Goal: Task Accomplishment & Management: Manage account settings

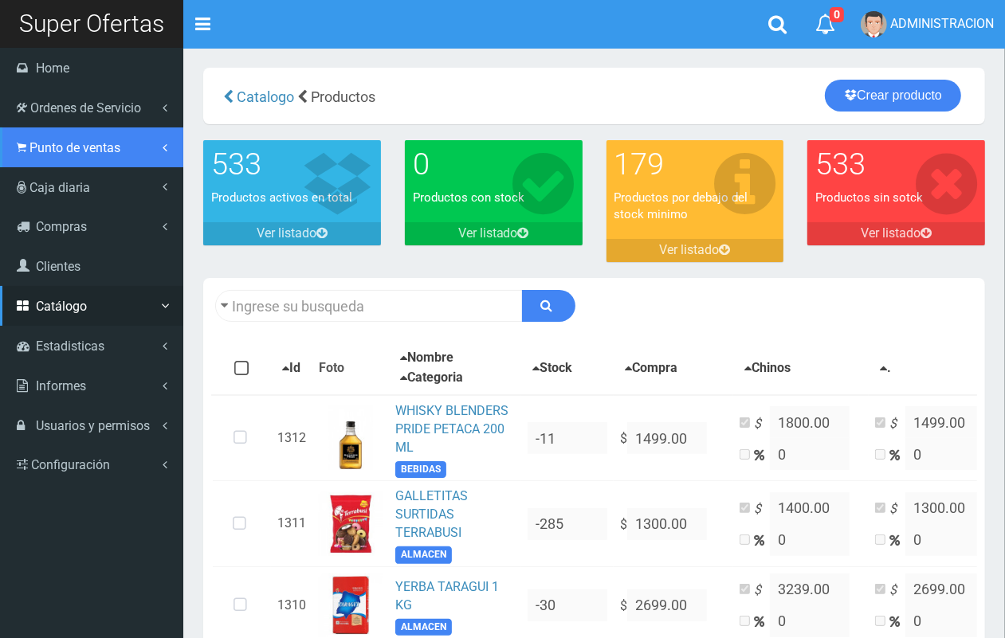
click at [50, 154] on span "Punto de ventas" at bounding box center [74, 147] width 91 height 15
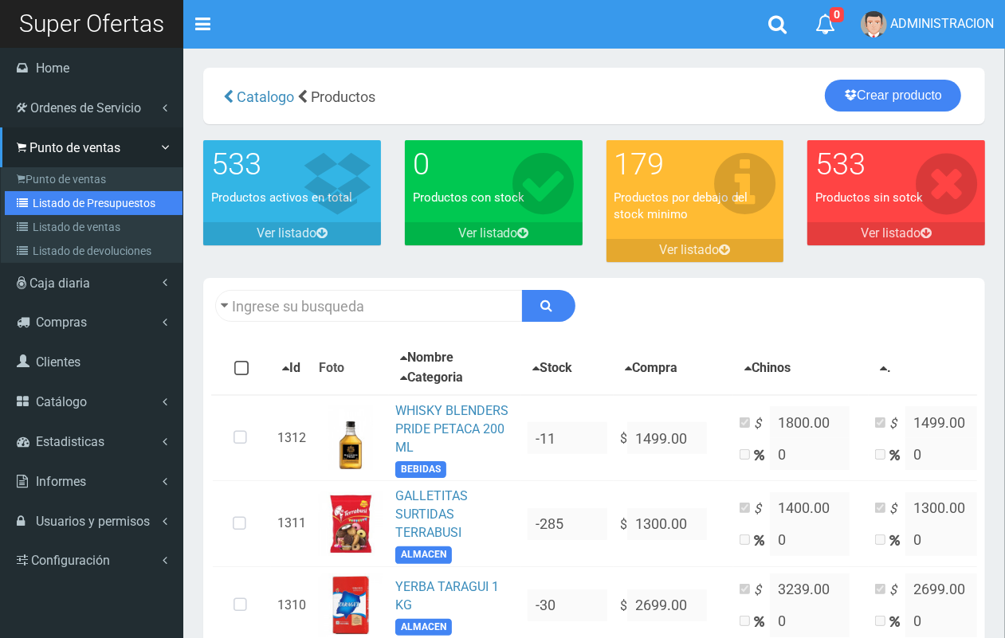
click at [66, 207] on link "Listado de Presupuestos" at bounding box center [94, 203] width 178 height 24
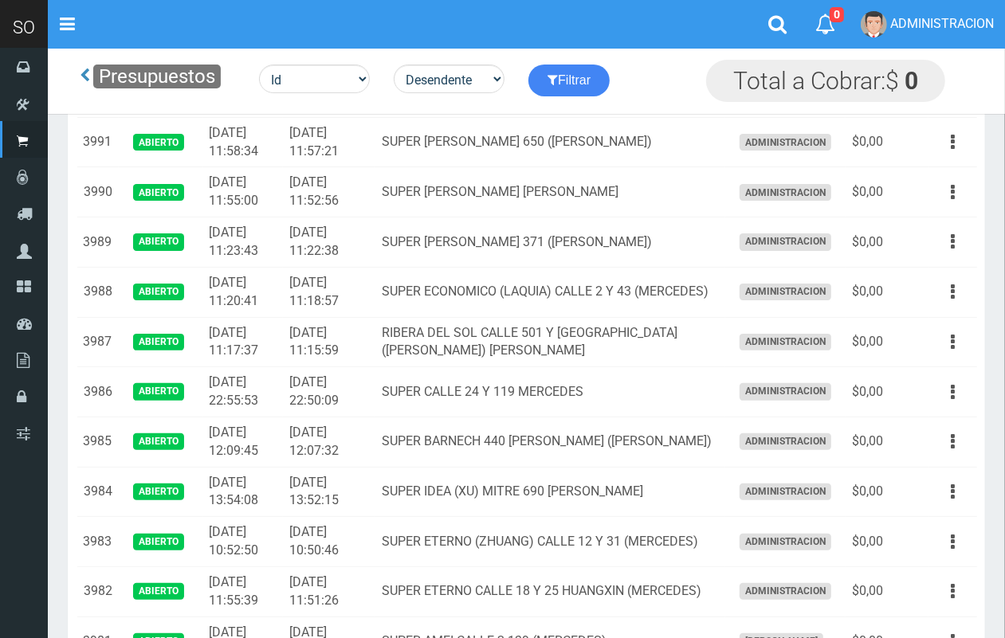
scroll to position [546, 0]
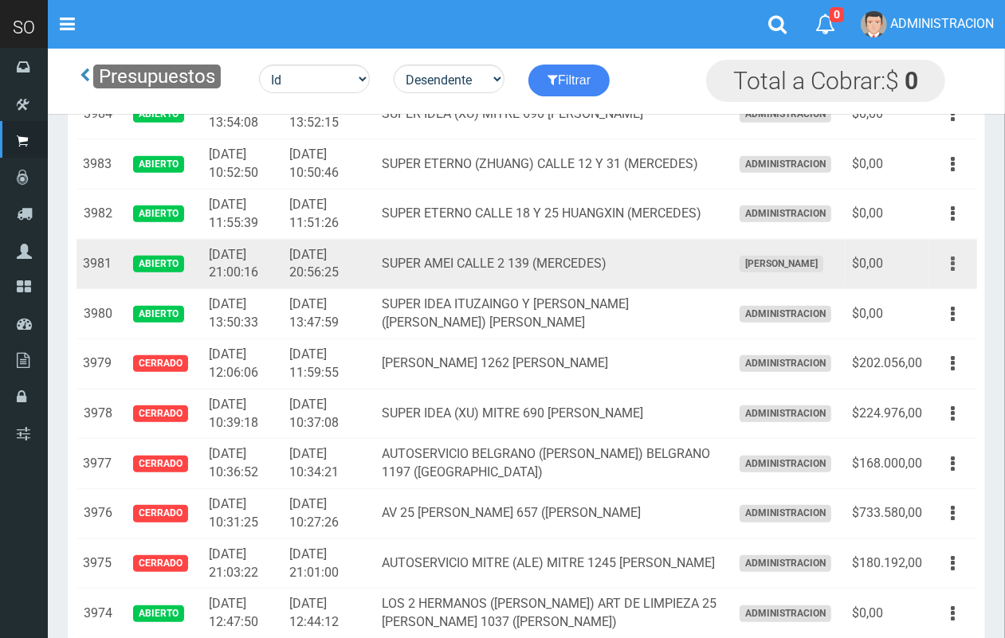
click at [954, 267] on icon "button" at bounding box center [953, 264] width 4 height 28
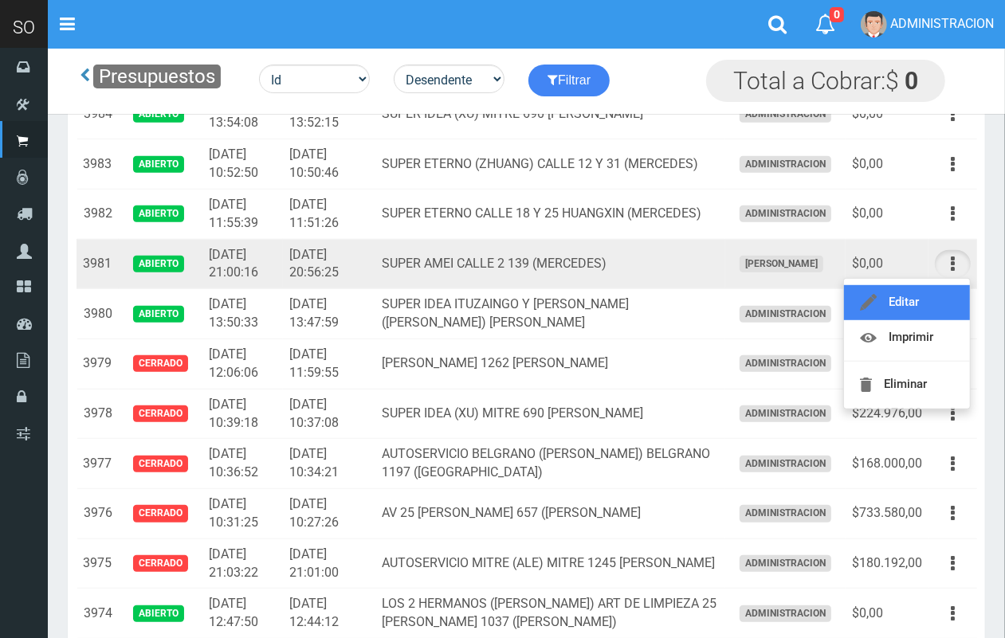
click at [944, 296] on link "Editar" at bounding box center [907, 302] width 126 height 35
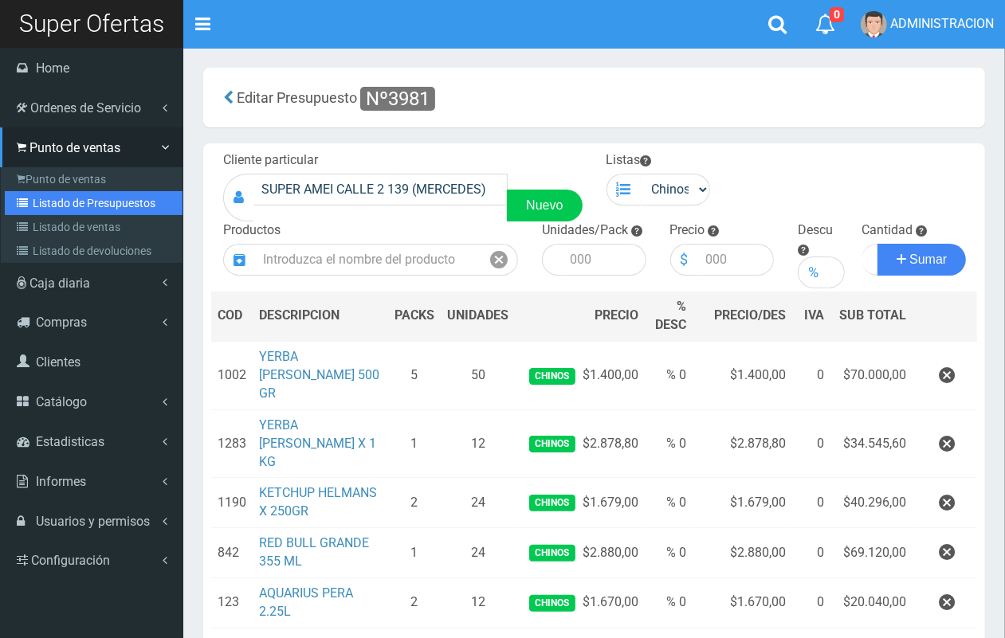
click at [57, 207] on link "Listado de Presupuestos" at bounding box center [94, 203] width 178 height 24
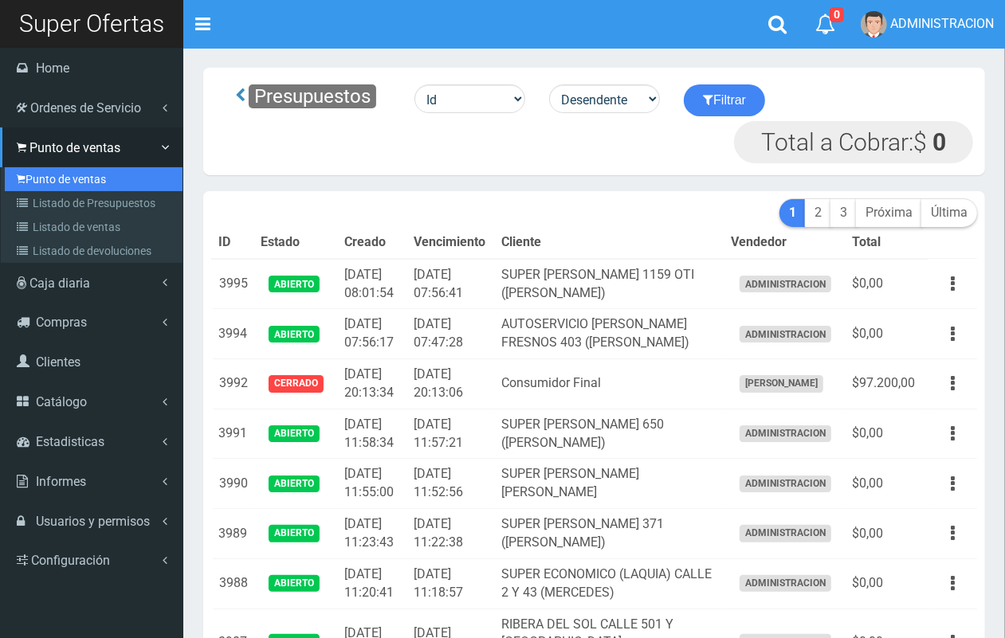
click at [44, 176] on link "Punto de ventas" at bounding box center [94, 179] width 178 height 24
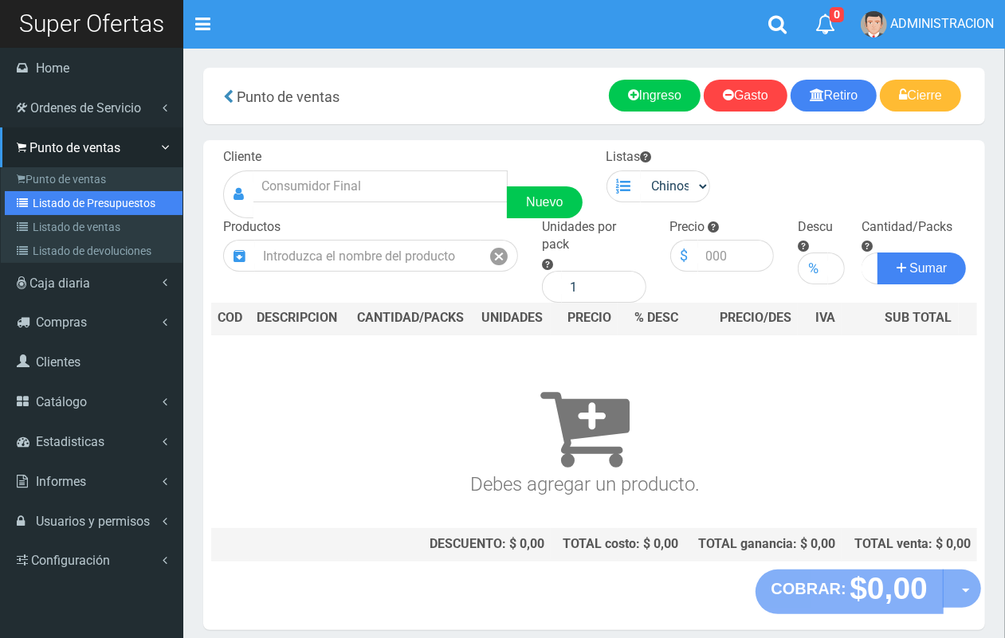
click at [77, 207] on link "Listado de Presupuestos" at bounding box center [94, 203] width 178 height 24
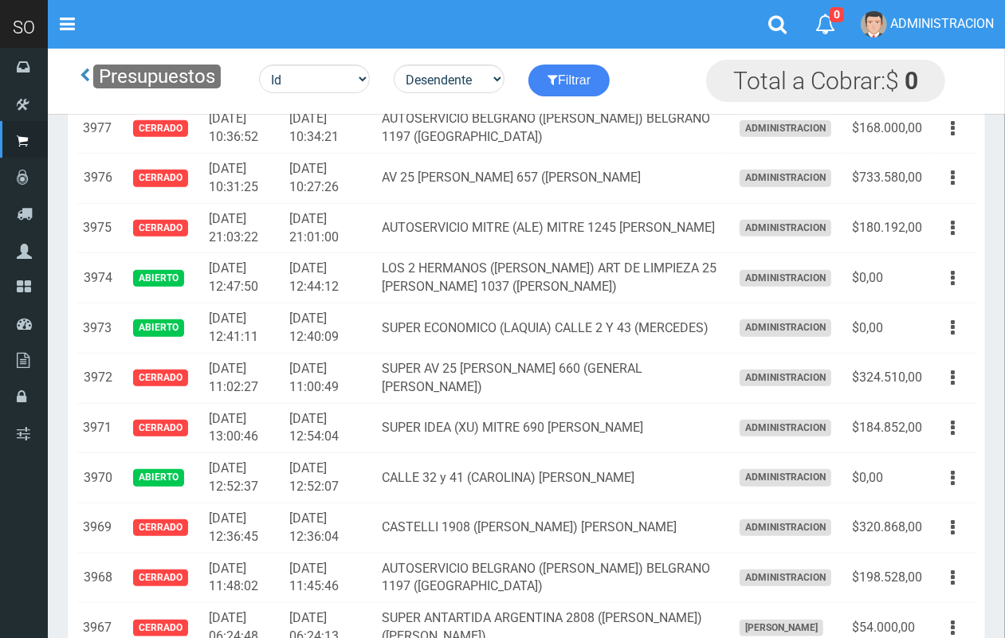
scroll to position [965, 0]
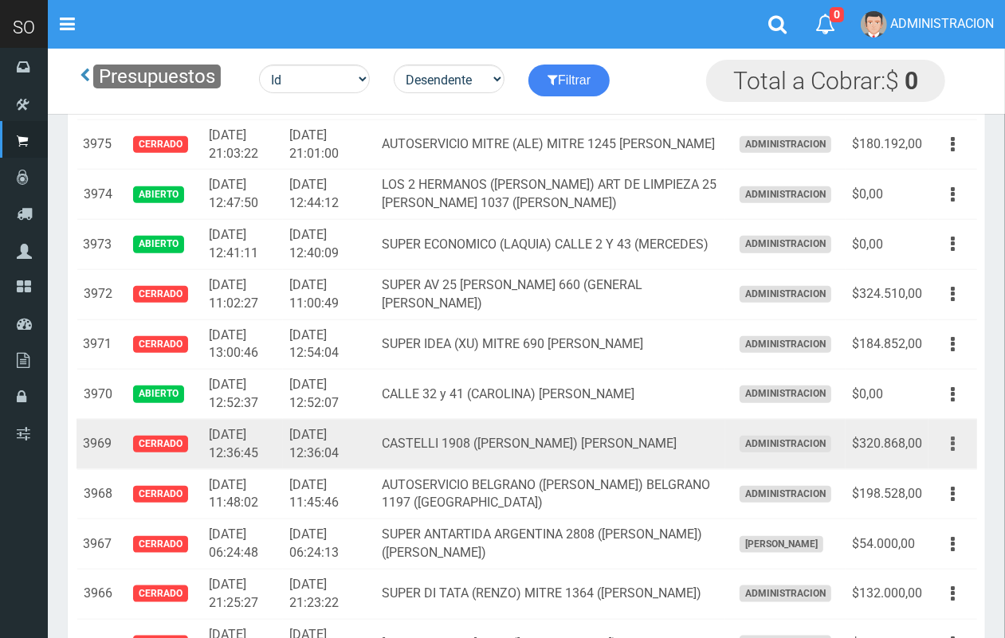
drag, startPoint x: 959, startPoint y: 450, endPoint x: 959, endPoint y: 460, distance: 9.6
click at [959, 449] on button "button" at bounding box center [953, 444] width 36 height 28
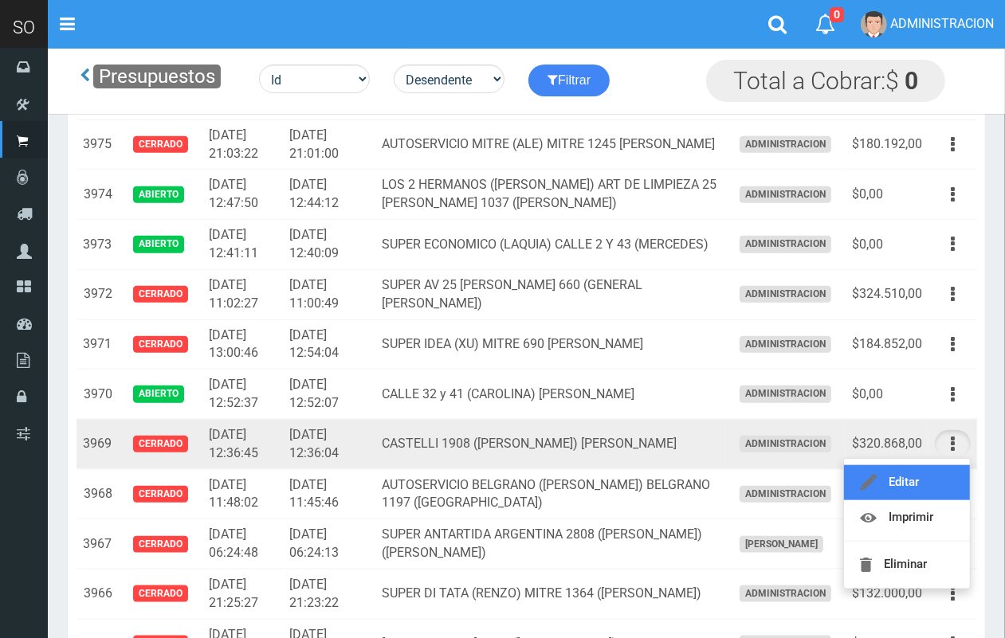
click at [941, 487] on link "Editar" at bounding box center [907, 482] width 126 height 35
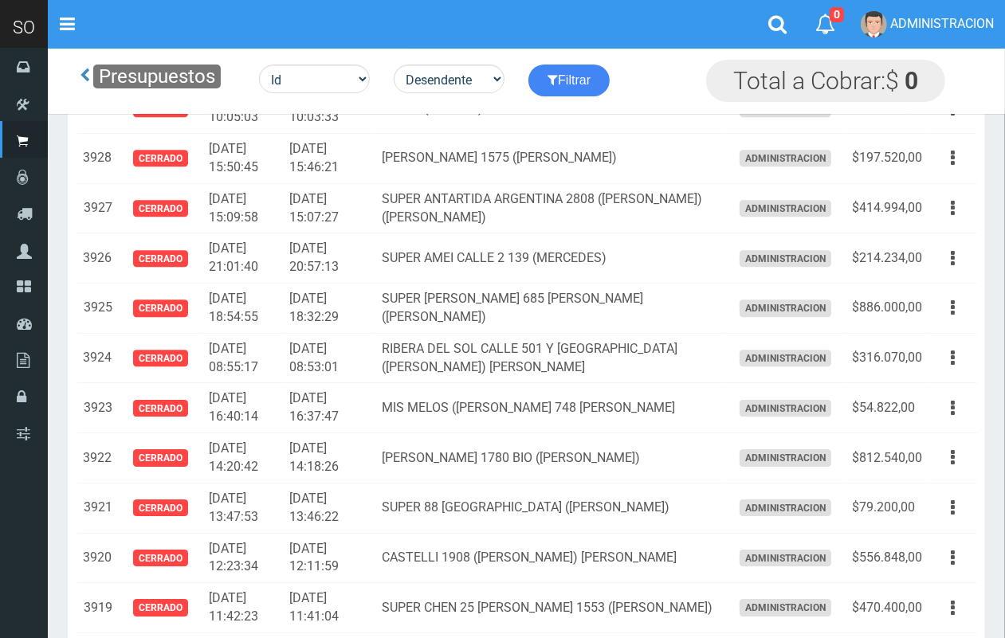
scroll to position [3142, 0]
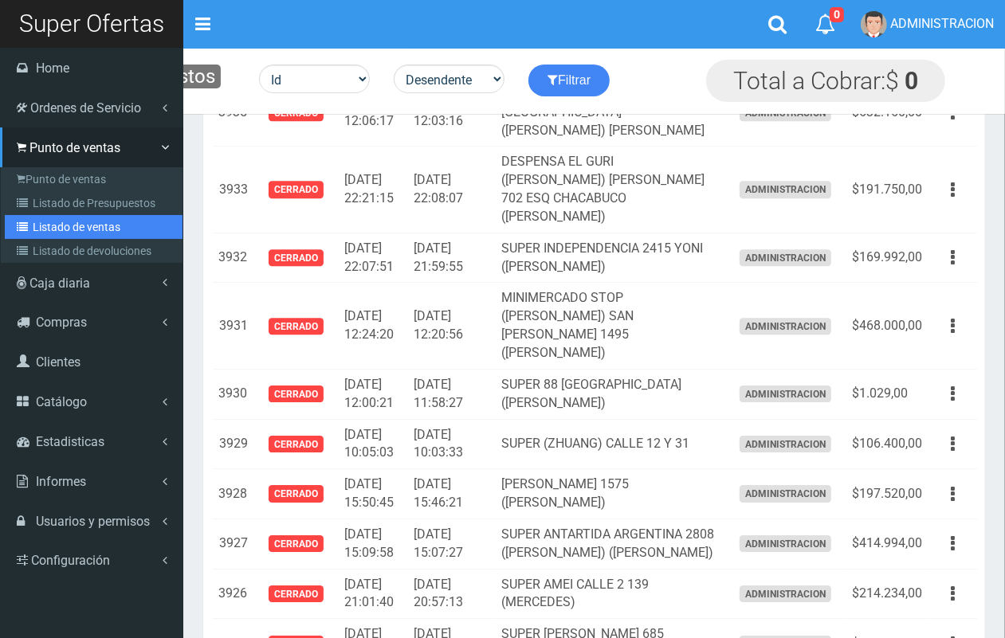
click at [81, 219] on link "Listado de ventas" at bounding box center [94, 227] width 178 height 24
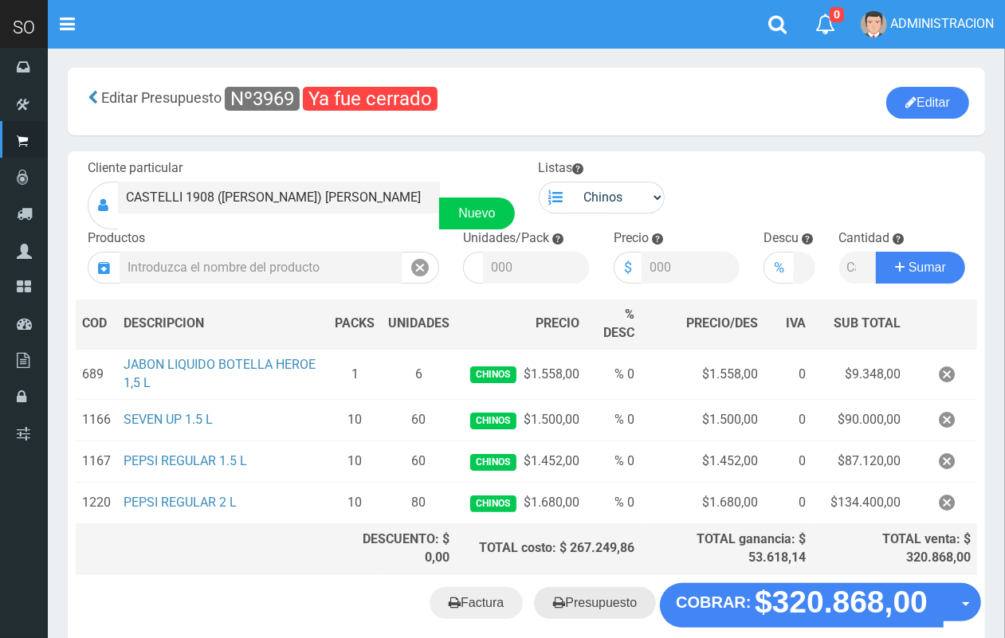
click at [584, 604] on link "Presupuesto" at bounding box center [595, 603] width 122 height 32
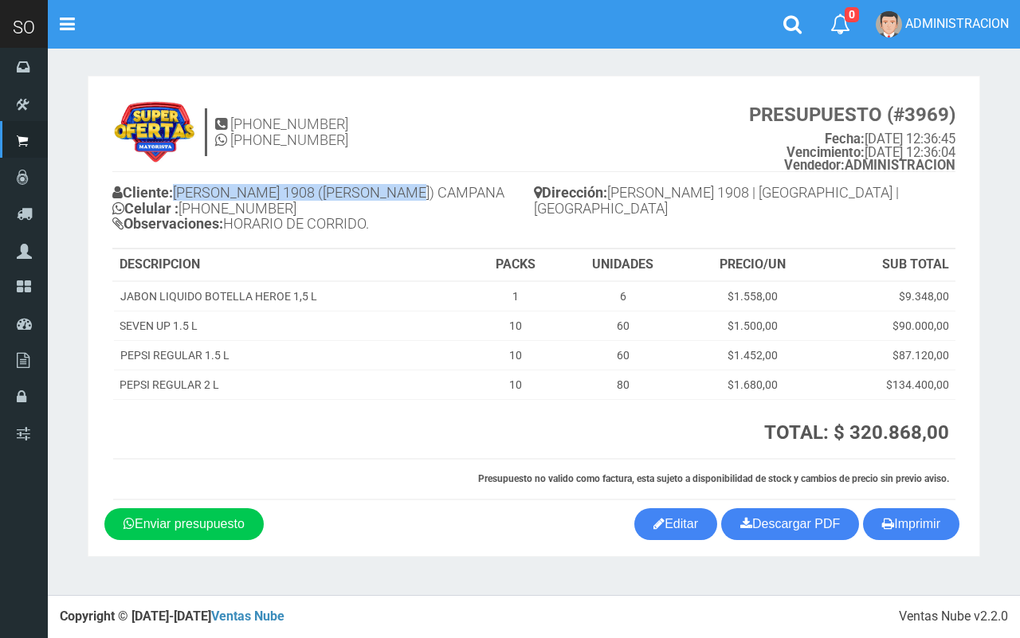
drag, startPoint x: 429, startPoint y: 190, endPoint x: 182, endPoint y: 190, distance: 247.1
click at [182, 190] on h4 "Cliente: [PERSON_NAME] 1908 ([PERSON_NAME]) CAMPANA Celular : [PHONE_NUMBER] Ob…" at bounding box center [323, 210] width 422 height 59
copy h4 "CASTELLI 1908 (VERONICA) CAMPANA"
click at [802, 534] on link "Descargar PDF" at bounding box center [790, 524] width 138 height 32
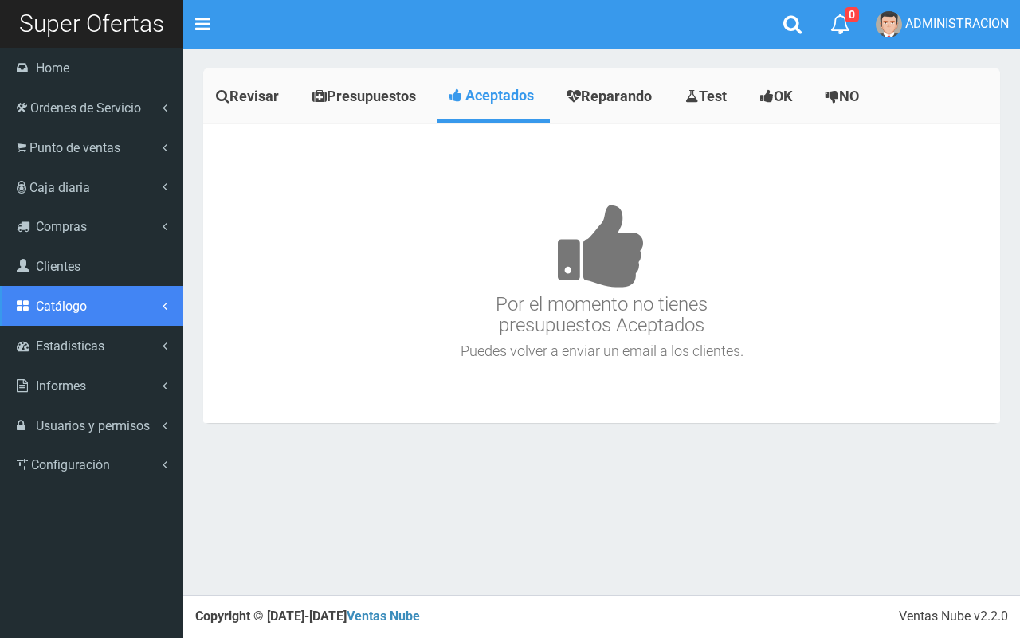
click at [82, 311] on span "Catálogo" at bounding box center [61, 306] width 51 height 15
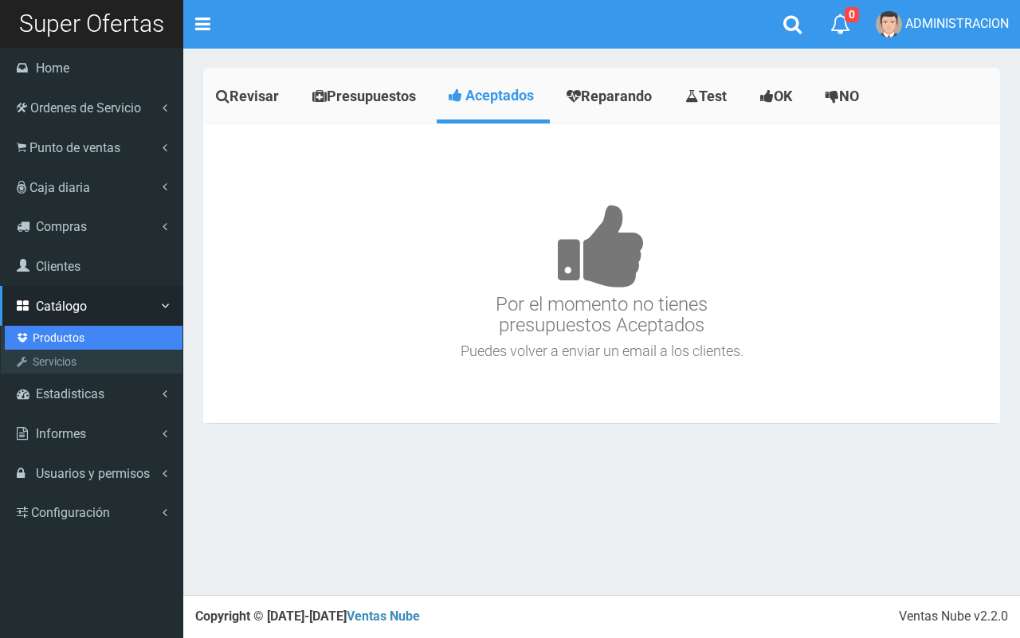
click at [69, 336] on link "Productos" at bounding box center [94, 338] width 178 height 24
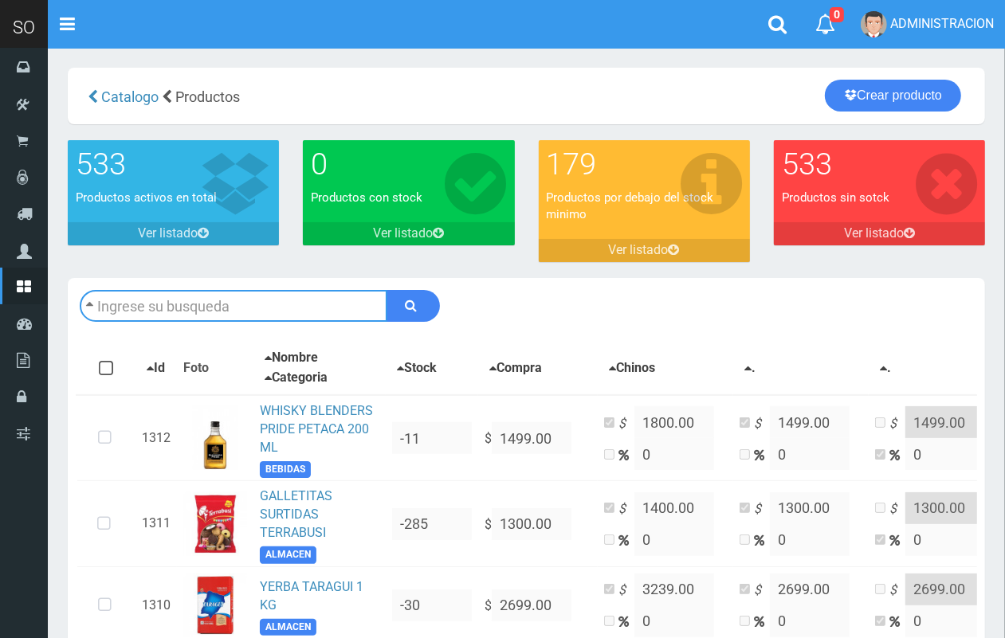
click at [184, 308] on input "text" at bounding box center [234, 306] width 308 height 32
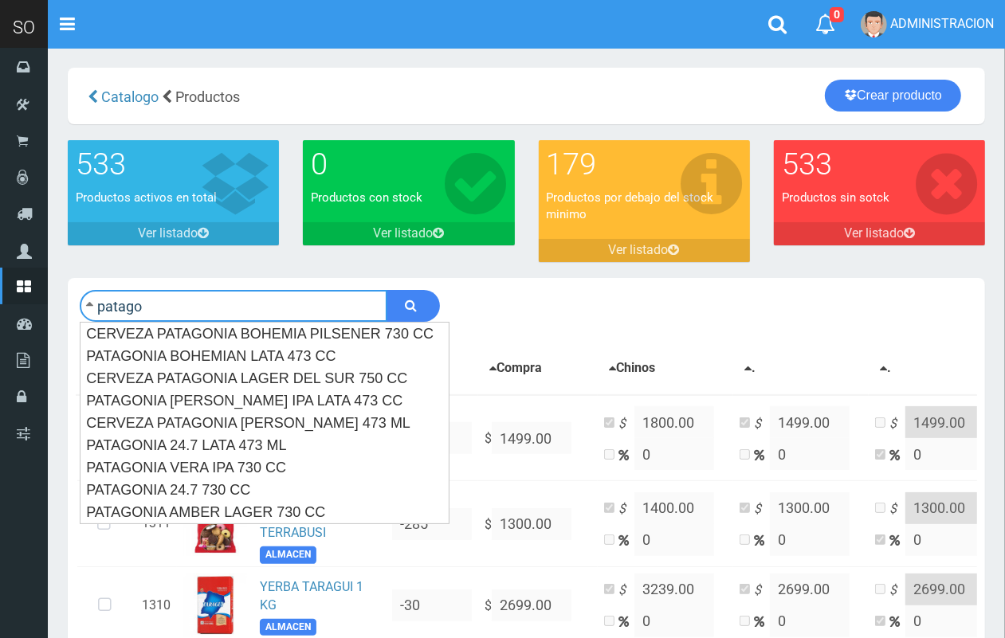
type input "patago"
click at [387, 290] on button "submit" at bounding box center [413, 306] width 53 height 32
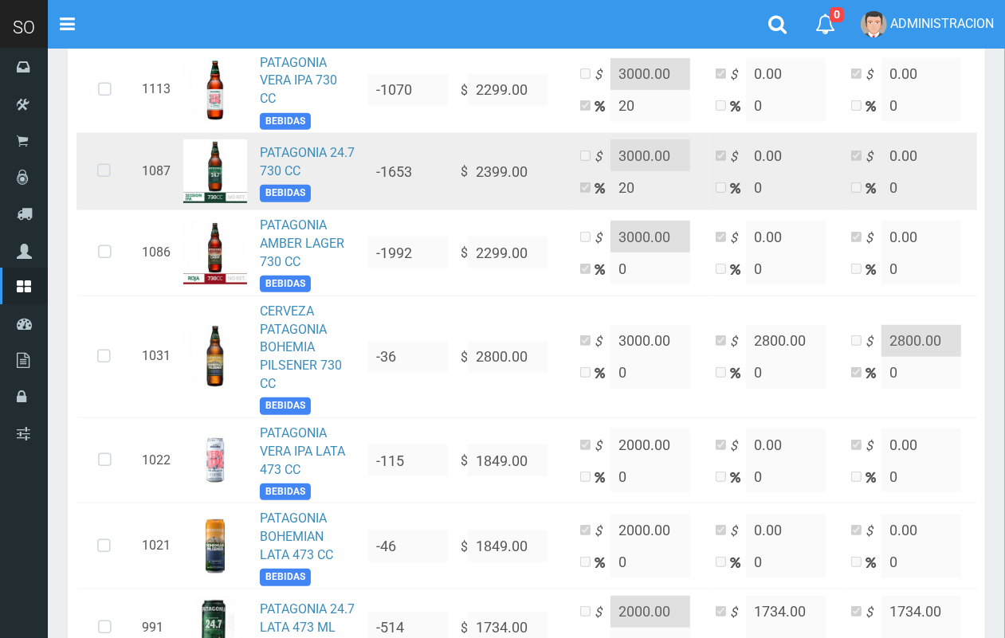
scroll to position [535, 0]
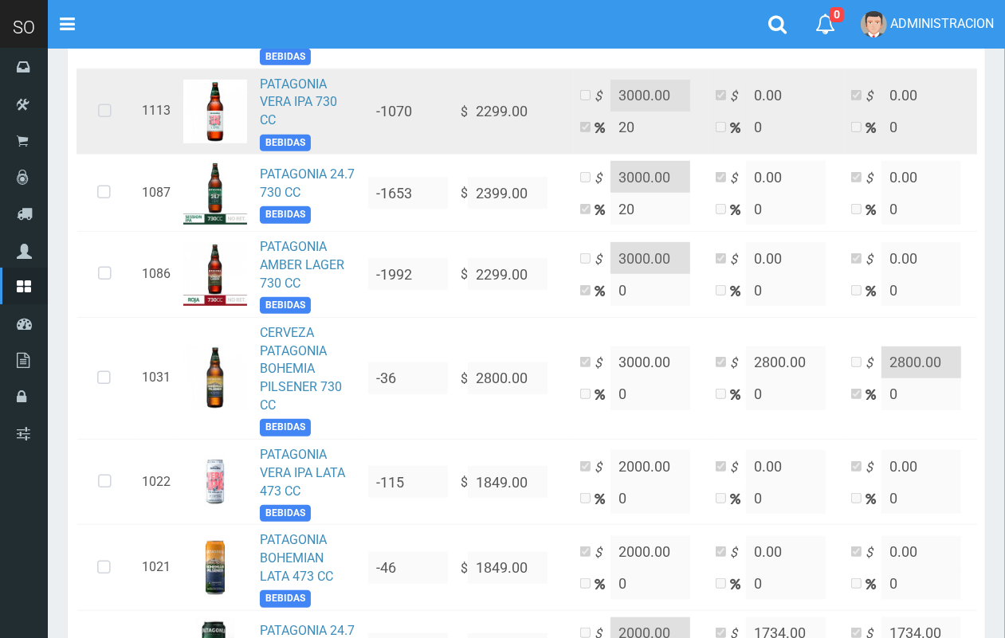
click at [108, 138] on icon at bounding box center [105, 111] width 42 height 53
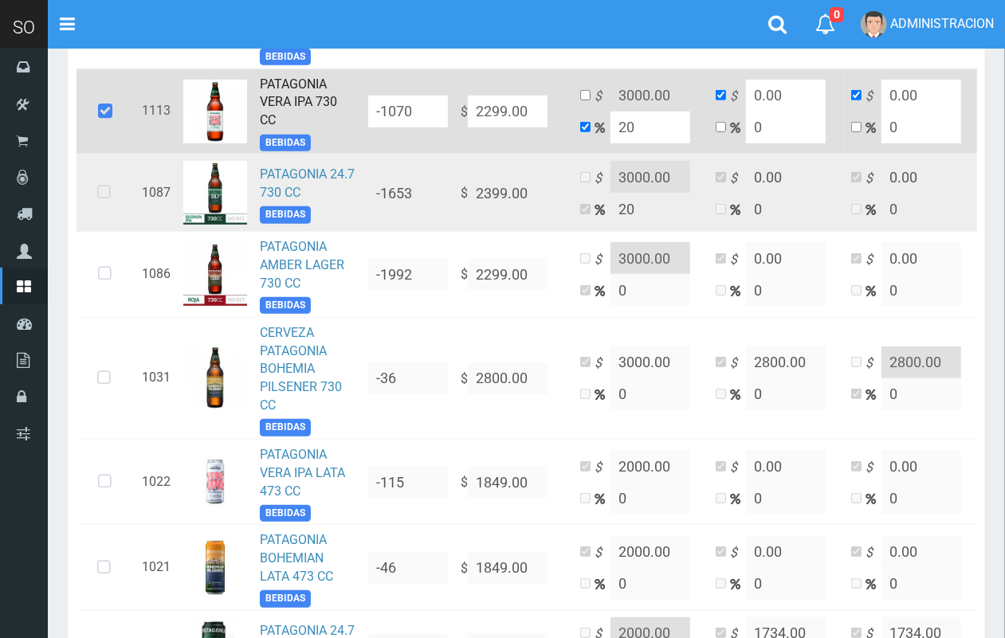
click at [101, 219] on icon at bounding box center [104, 193] width 42 height 53
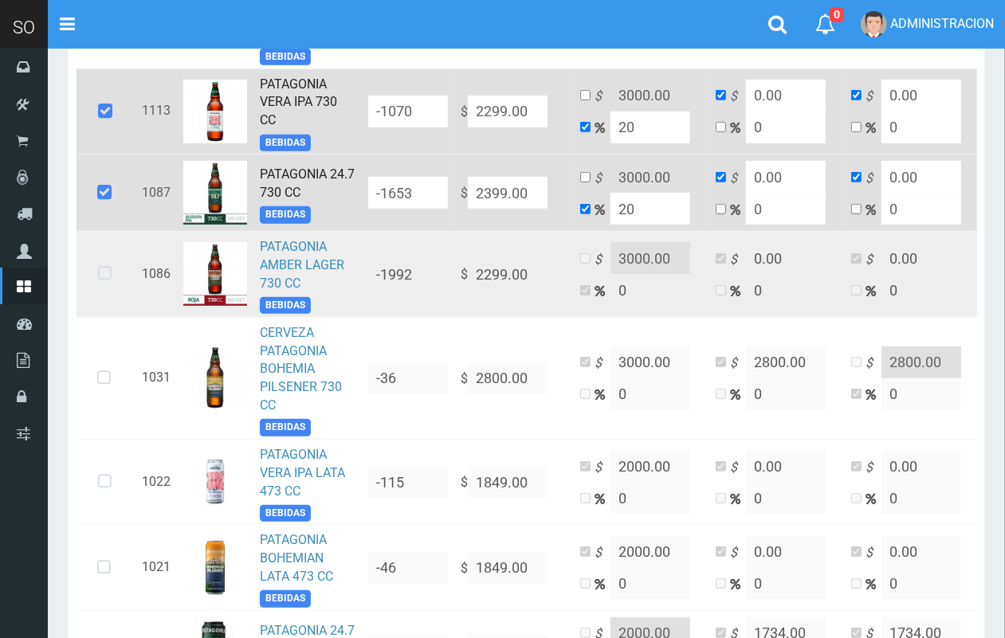
click at [98, 296] on td at bounding box center [106, 275] width 59 height 86
click at [108, 300] on icon at bounding box center [105, 274] width 42 height 53
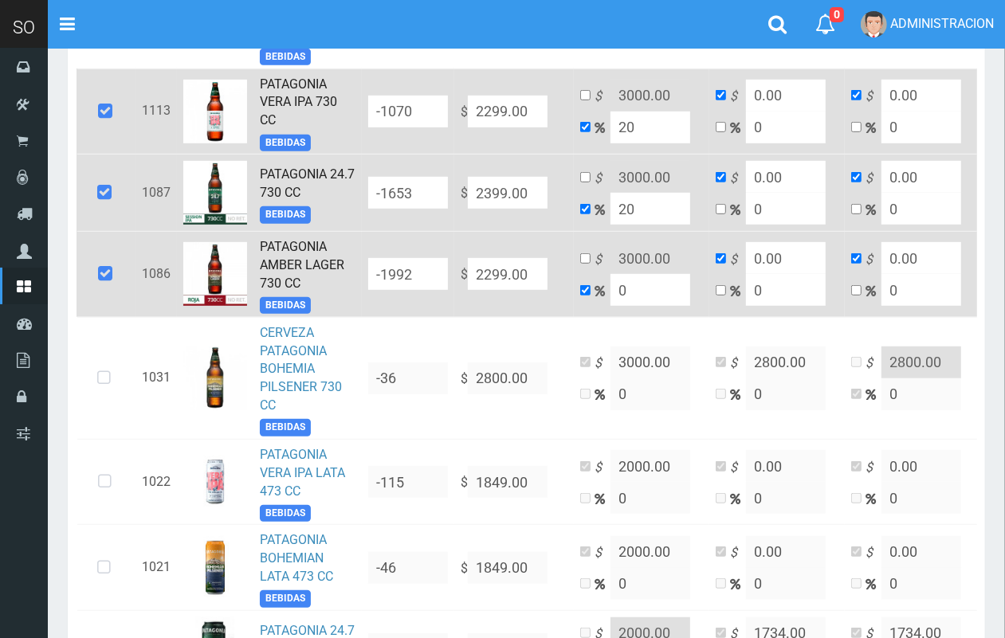
drag, startPoint x: 512, startPoint y: 136, endPoint x: 416, endPoint y: 154, distance: 98.0
click at [416, 154] on tr "1113 PATAGONIA VERA IPA 730 CC BEBIDAS -1070 $ 2299.00 $ 3000.00 20 $ 0.00 0 $ …" at bounding box center [553, 112] width 952 height 86
type input "2"
type input "2.4"
type input "2"
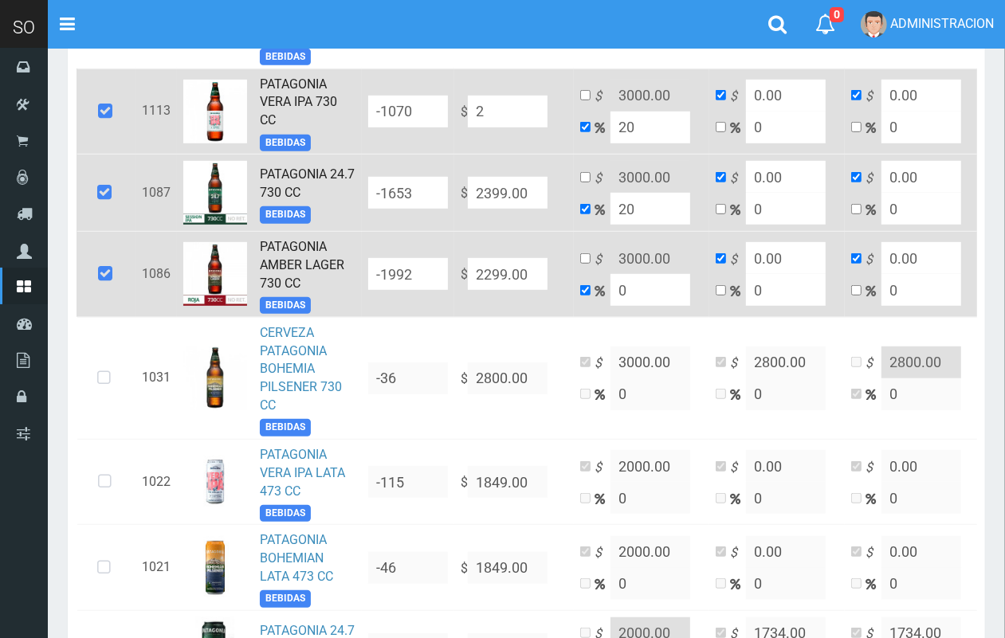
type input "2"
type input "24"
type input "28.8"
type input "24"
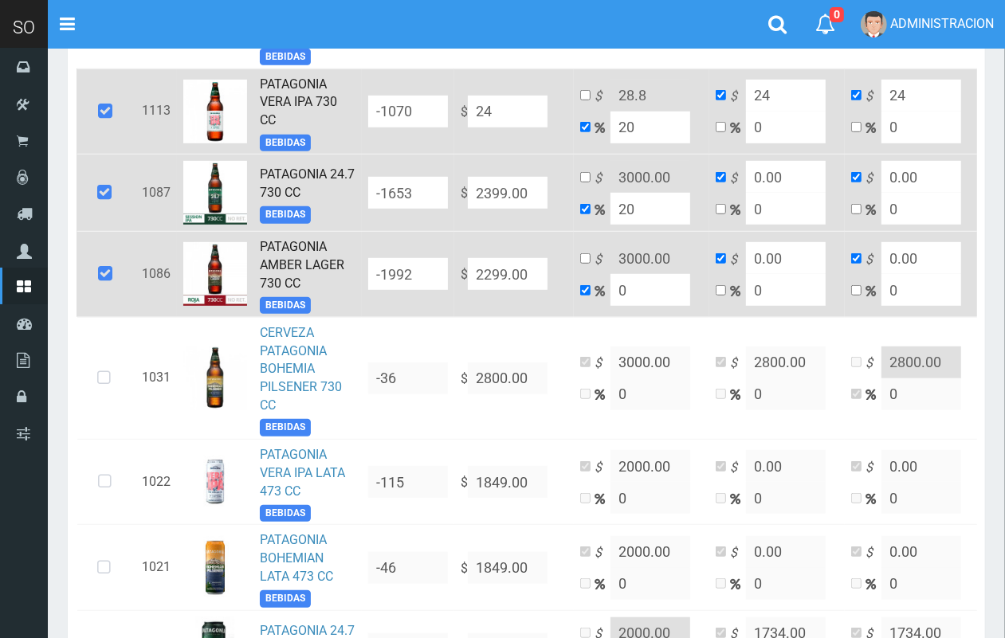
type input "245"
type input "294"
type input "245"
type input "2458"
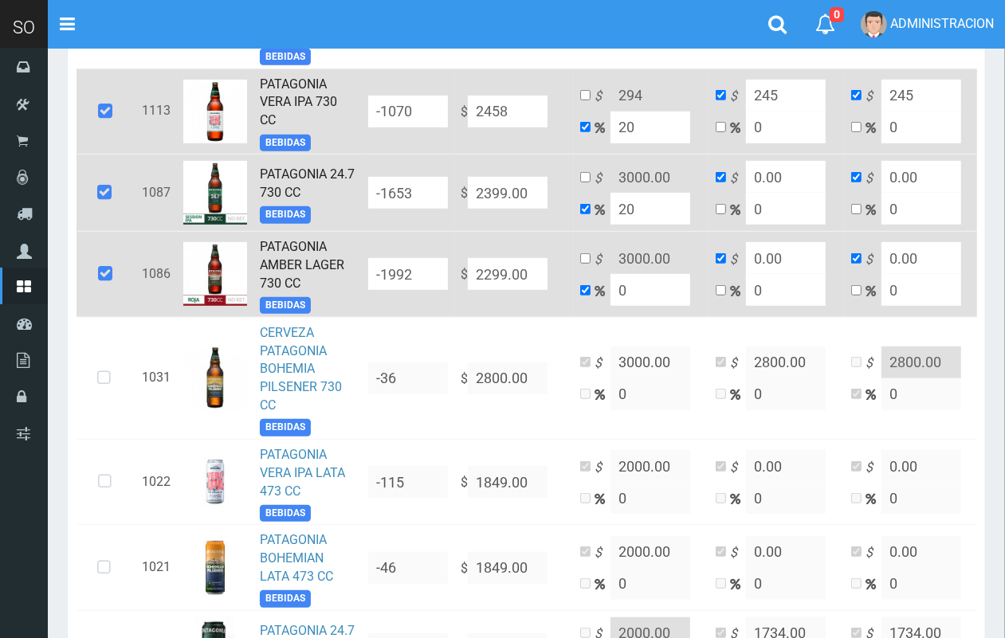
type input "2949.6"
type input "2458"
type input "2458.00"
click at [580, 100] on input "checkbox" at bounding box center [585, 95] width 10 height 10
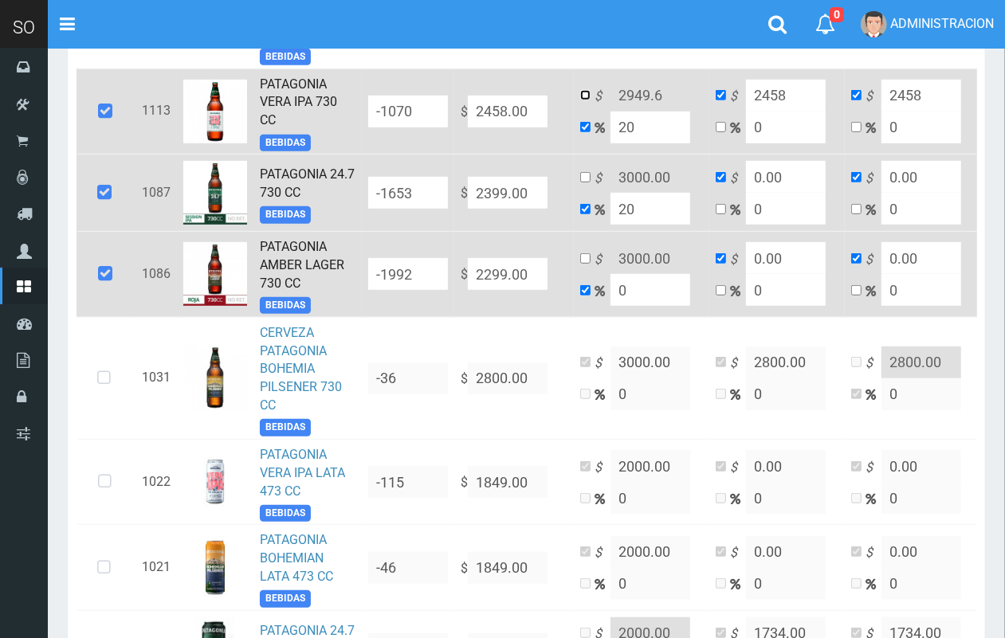
checkbox input "true"
checkbox input "false"
drag, startPoint x: 640, startPoint y: 128, endPoint x: 583, endPoint y: 109, distance: 60.2
click at [610, 112] on input "2949.6" at bounding box center [650, 96] width 80 height 32
type input "3000.00"
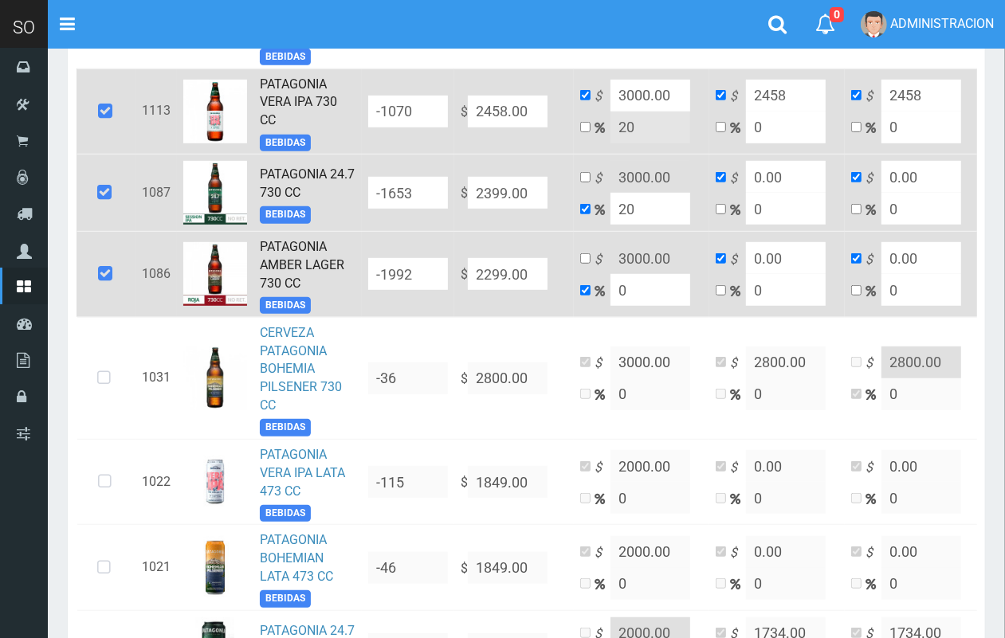
drag, startPoint x: 508, startPoint y: 225, endPoint x: 442, endPoint y: 228, distance: 65.4
click at [468, 209] on input "2399.00" at bounding box center [508, 193] width 80 height 32
type input "2"
type input "2.4"
type input "2"
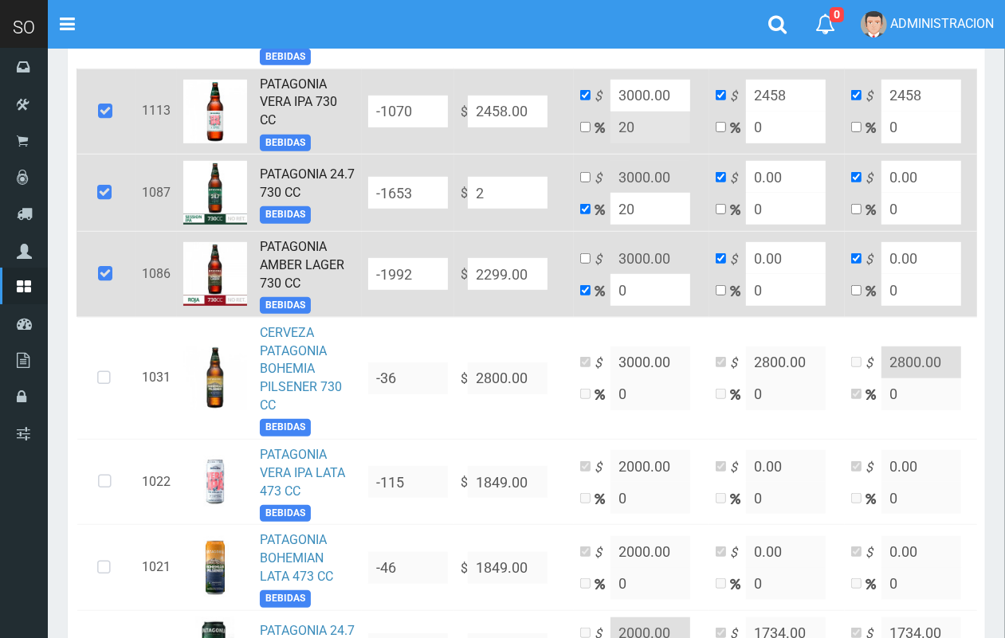
type input "2"
type input "24"
type input "28.8"
type input "24"
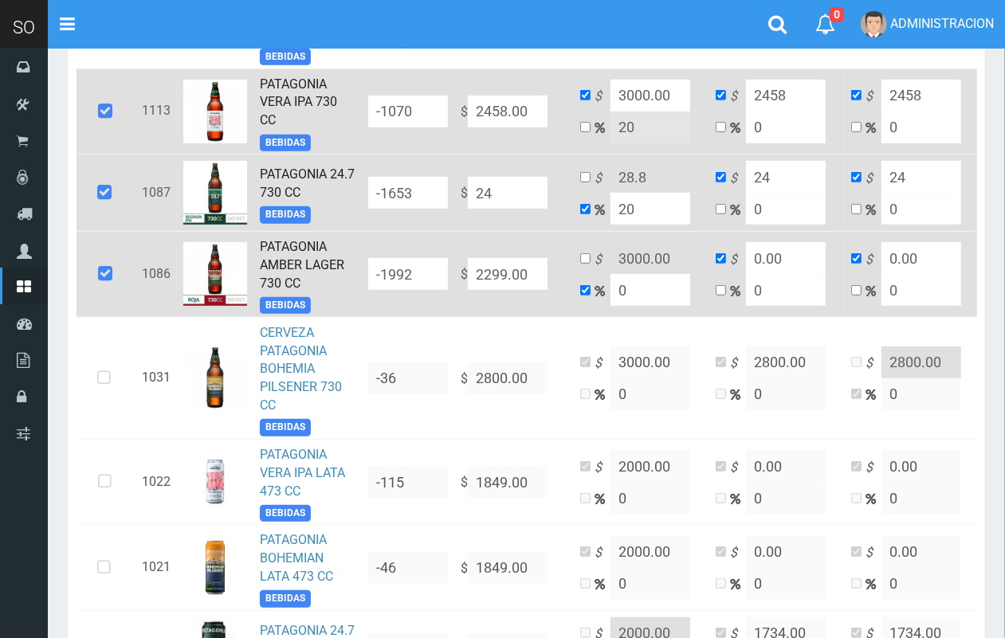
type input "245"
type input "294"
type input "245"
type input "2458"
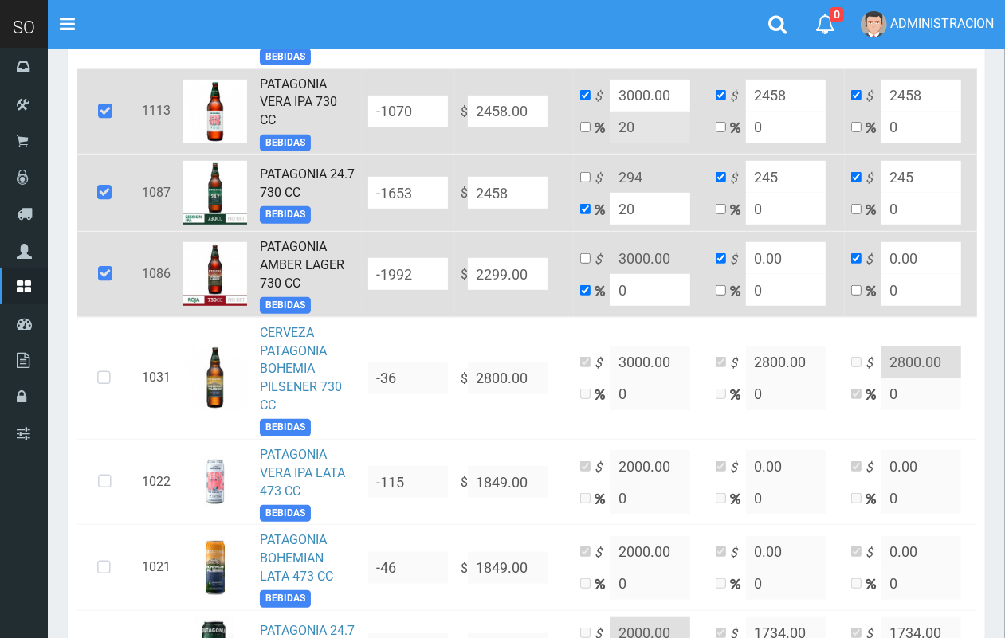
type input "2949.6"
type input "2458"
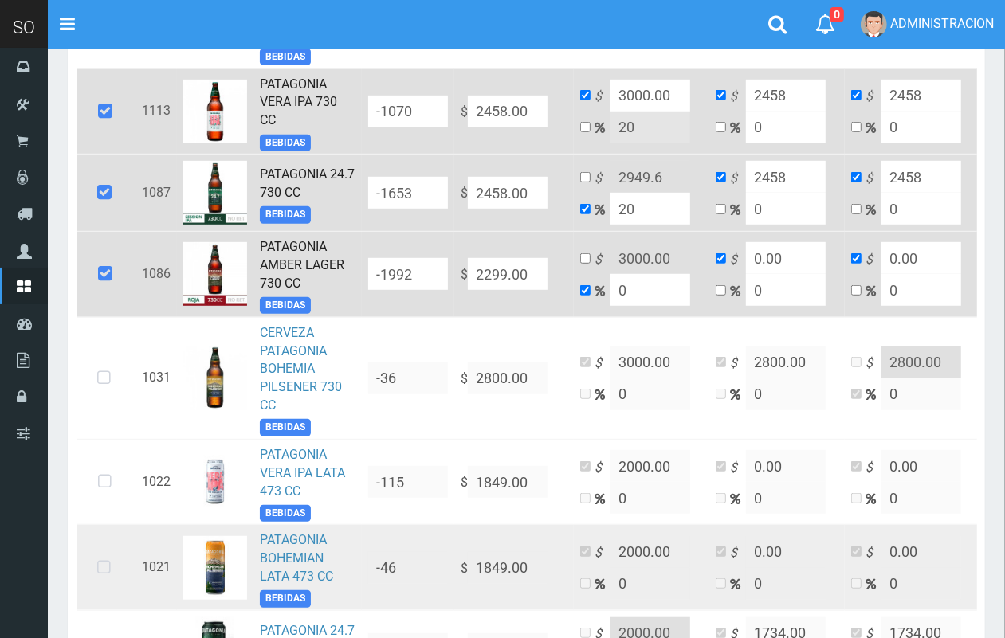
type input "2458.00"
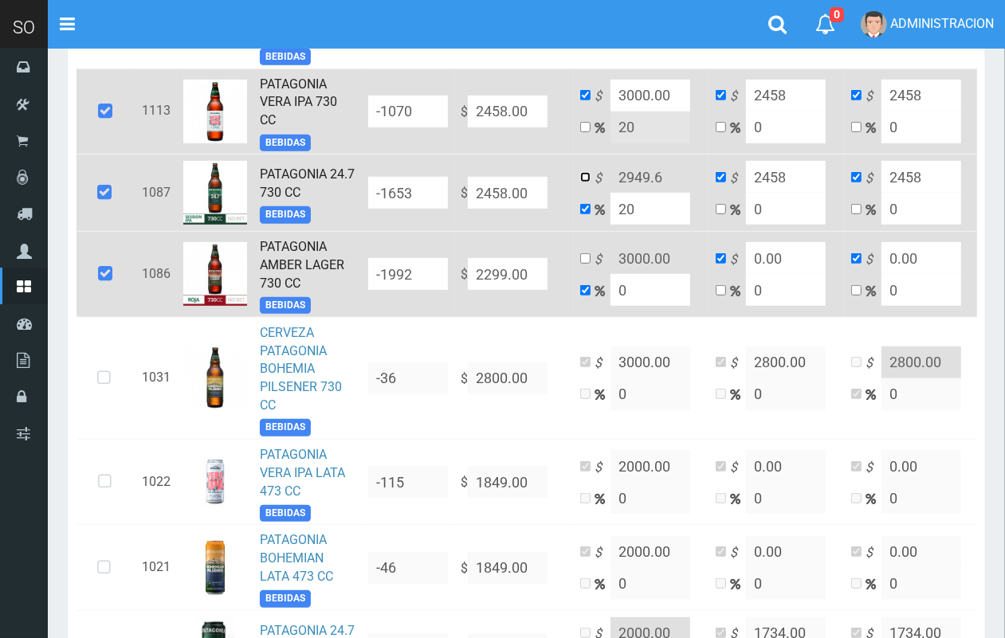
drag, startPoint x: 562, startPoint y: 210, endPoint x: 591, endPoint y: 210, distance: 28.7
click at [580, 183] on input "checkbox" at bounding box center [585, 177] width 10 height 10
checkbox input "true"
checkbox input "false"
drag, startPoint x: 650, startPoint y: 220, endPoint x: 568, endPoint y: 220, distance: 81.3
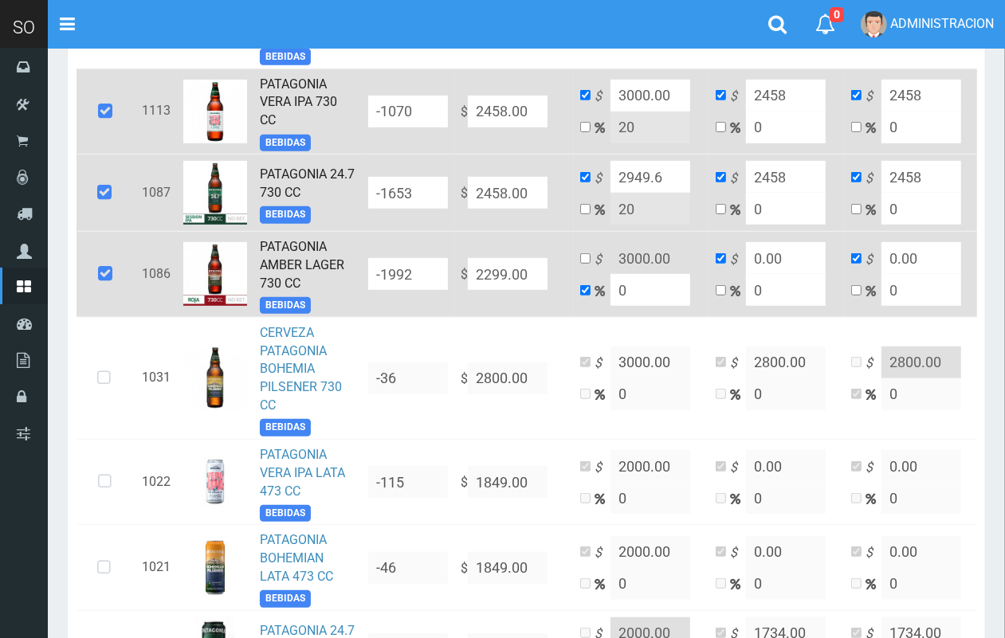
click at [574, 220] on td "$ 2949.6 20" at bounding box center [641, 193] width 135 height 77
type input "3000.00"
drag, startPoint x: 507, startPoint y: 315, endPoint x: 411, endPoint y: 313, distance: 95.7
click at [411, 313] on tr "1086 PATAGONIA AMBER LAGER 730 CC BEBIDAS -1992 $ 2299.00 $ 3000.00 0 $ 0.00 0 …" at bounding box center [553, 275] width 952 height 86
type input "2"
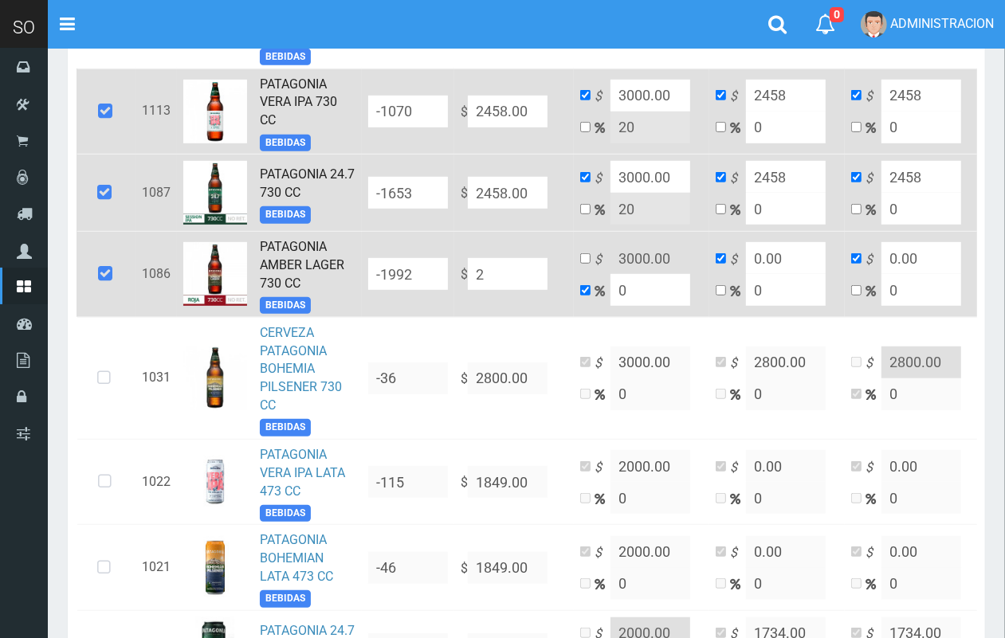
type input "2"
type input "24"
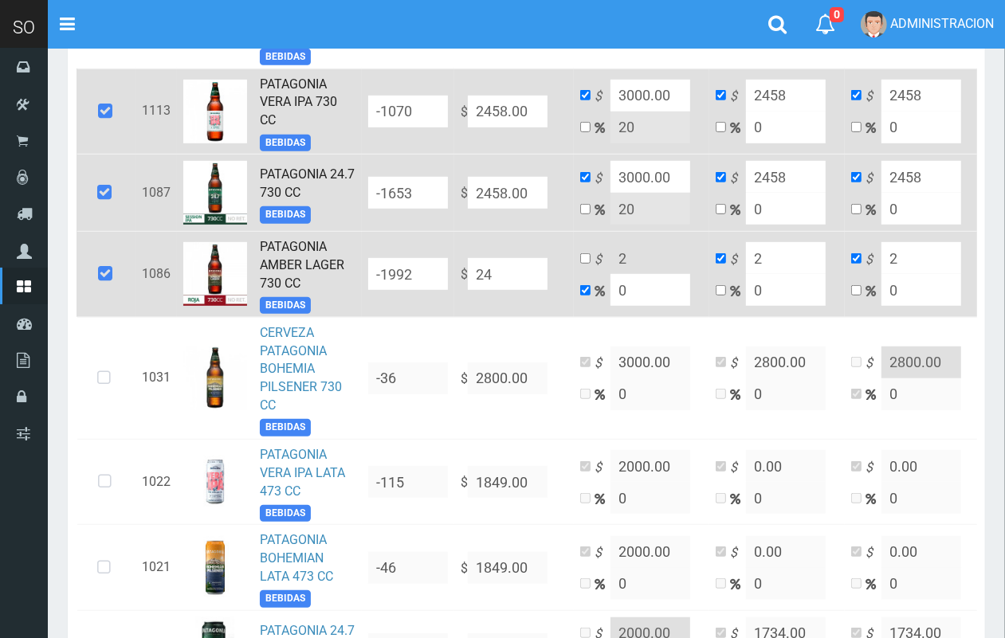
type input "24"
type input "245"
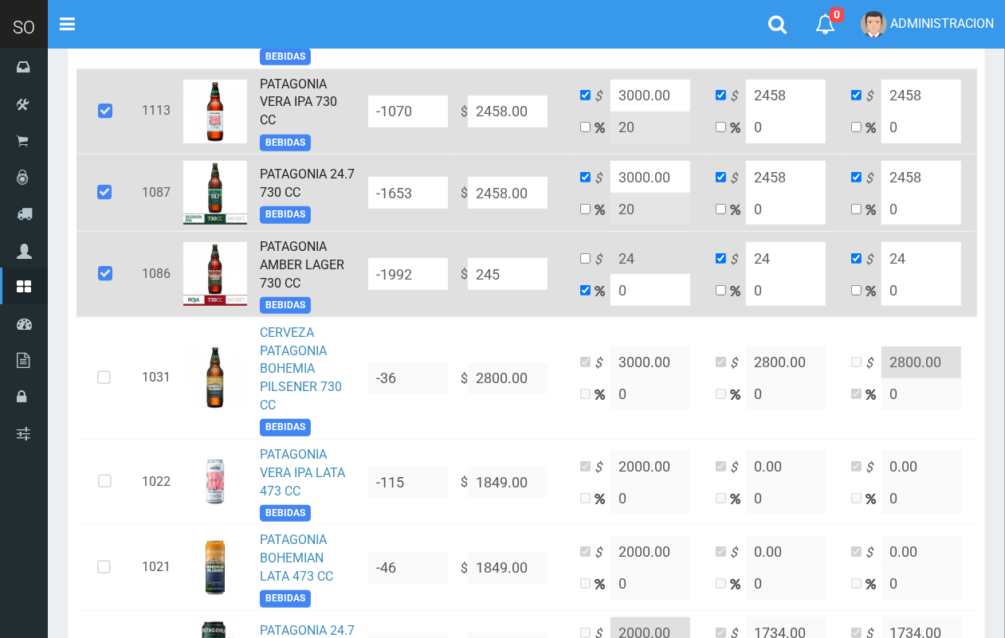
type input "245"
type input "2458"
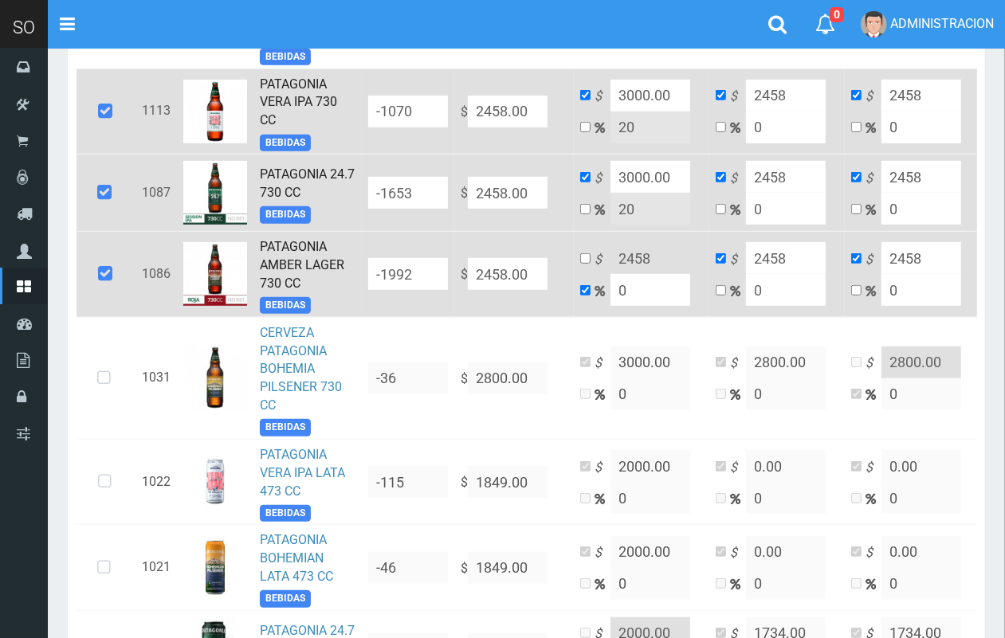
type input "2458.00"
drag, startPoint x: 556, startPoint y: 308, endPoint x: 622, endPoint y: 305, distance: 65.4
click at [580, 264] on input "checkbox" at bounding box center [585, 258] width 10 height 10
checkbox input "true"
checkbox input "false"
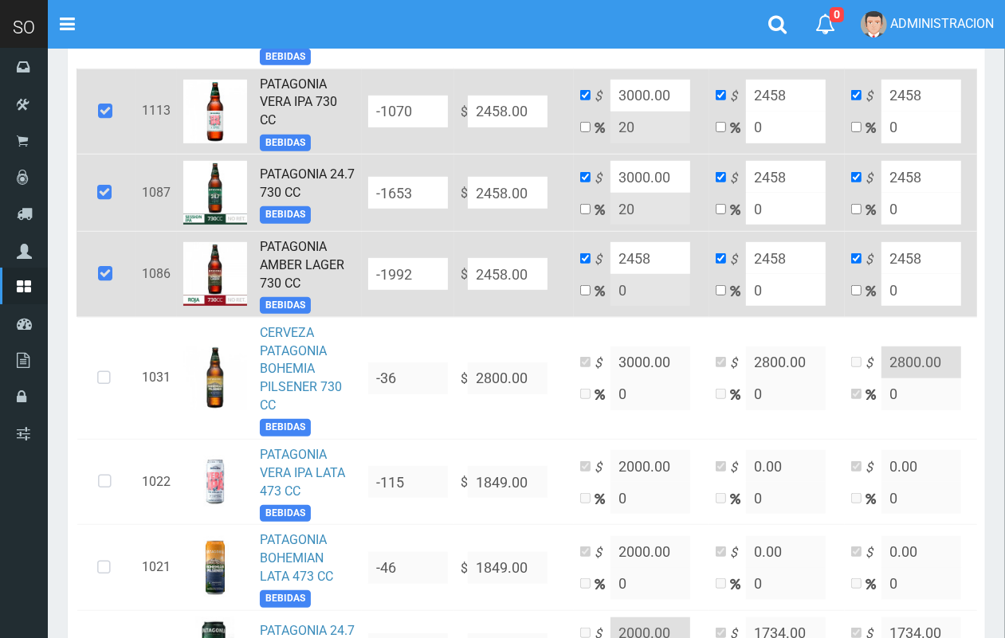
drag, startPoint x: 626, startPoint y: 308, endPoint x: 567, endPoint y: 308, distance: 59.0
click at [574, 308] on td "$ 2458 0" at bounding box center [641, 275] width 135 height 86
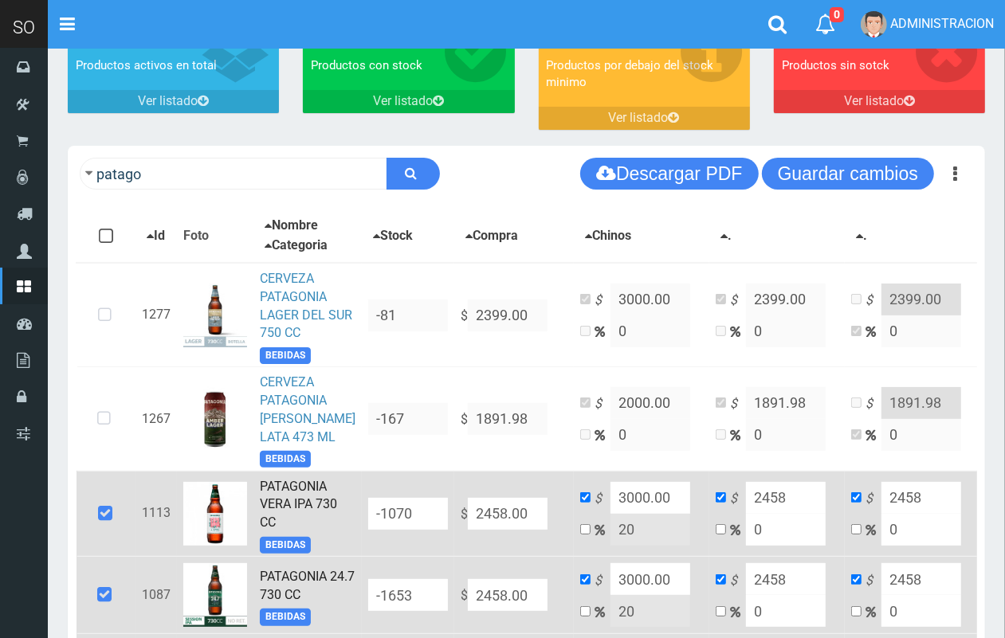
scroll to position [0, 0]
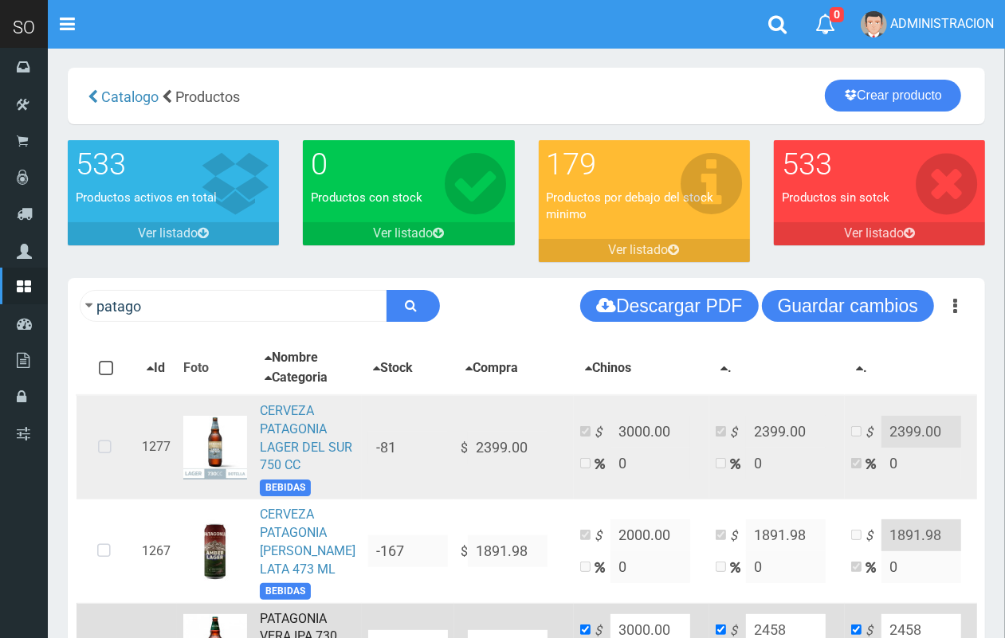
type input "3000.00"
click at [96, 461] on icon at bounding box center [105, 448] width 42 height 53
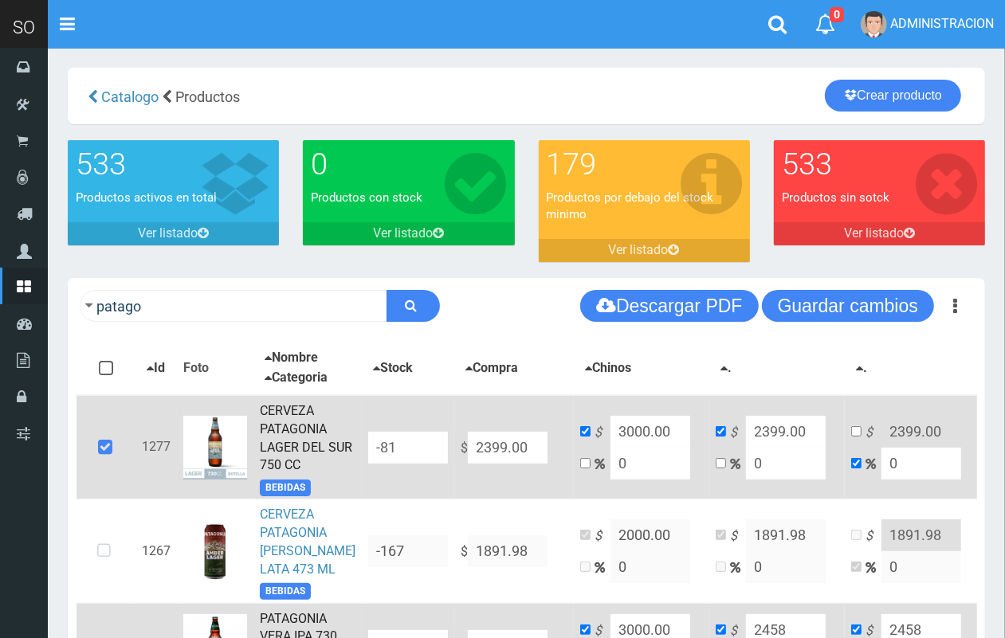
drag, startPoint x: 496, startPoint y: 455, endPoint x: 437, endPoint y: 452, distance: 59.1
click at [454, 452] on td "$ 2399.00" at bounding box center [514, 447] width 120 height 104
click at [506, 453] on input "2399.00" at bounding box center [508, 448] width 80 height 32
drag, startPoint x: 501, startPoint y: 457, endPoint x: 407, endPoint y: 457, distance: 93.2
click at [407, 457] on tr "1277 CERVEZA PATAGONIA LAGER DEL SUR 750 CC BEBIDAS -81 $ 2399.00 $ 3000.00 0 $…" at bounding box center [553, 447] width 952 height 104
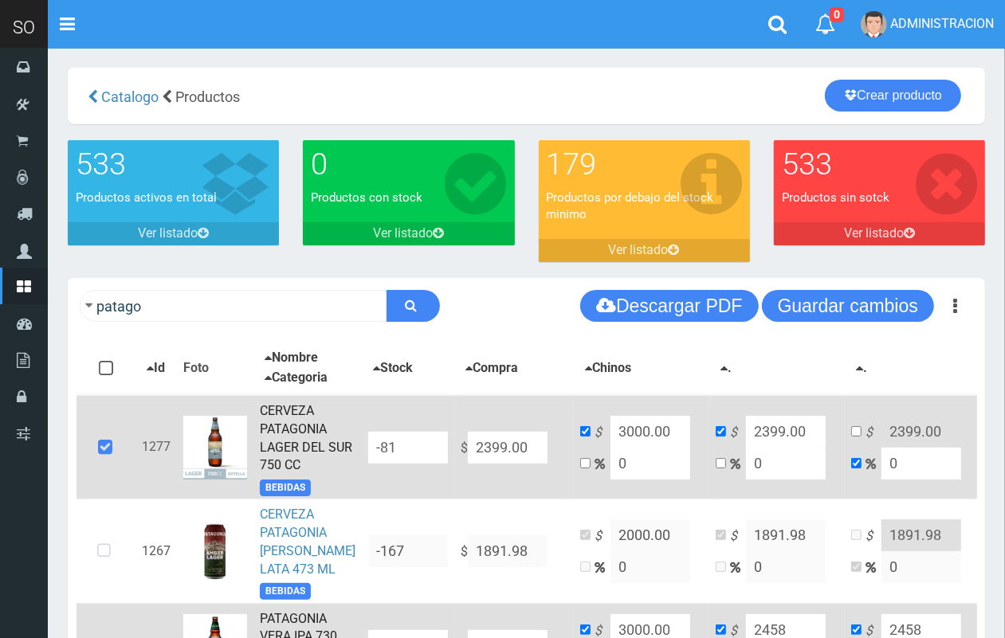
type input "2"
type input "24"
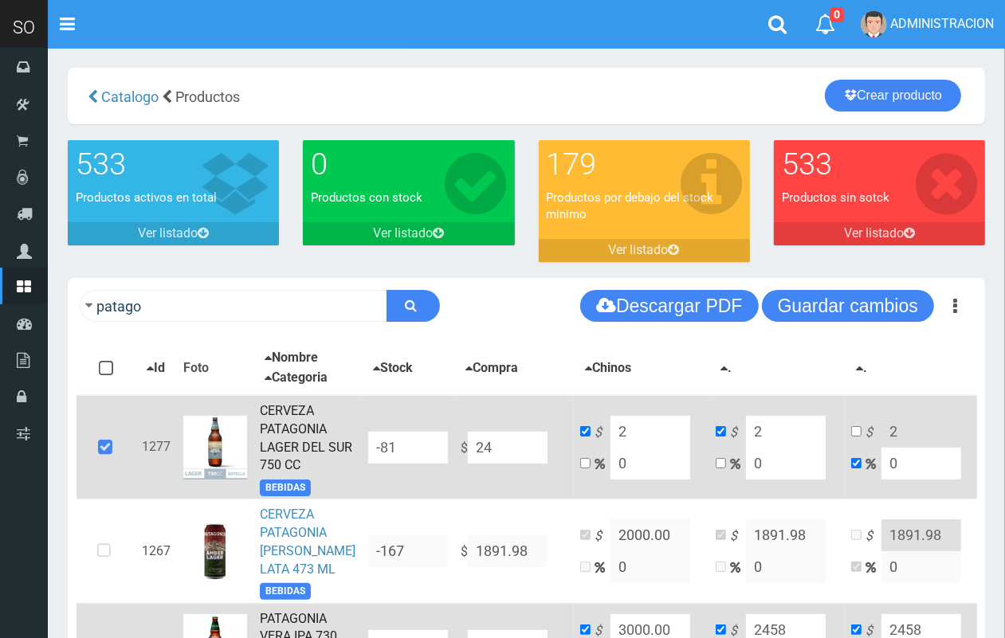
type input "24"
type input "245"
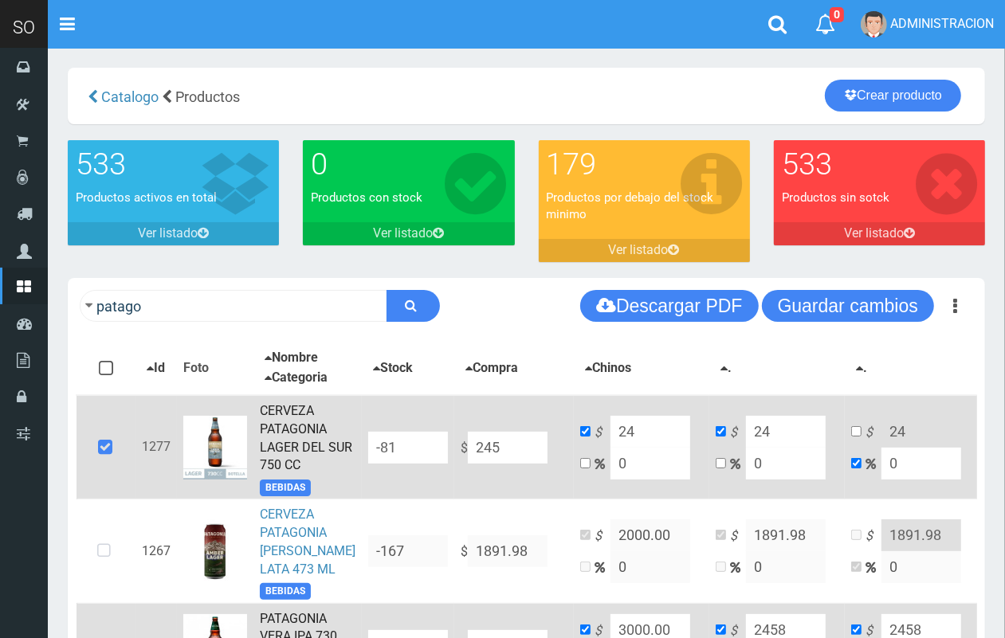
type input "245"
type input "2458"
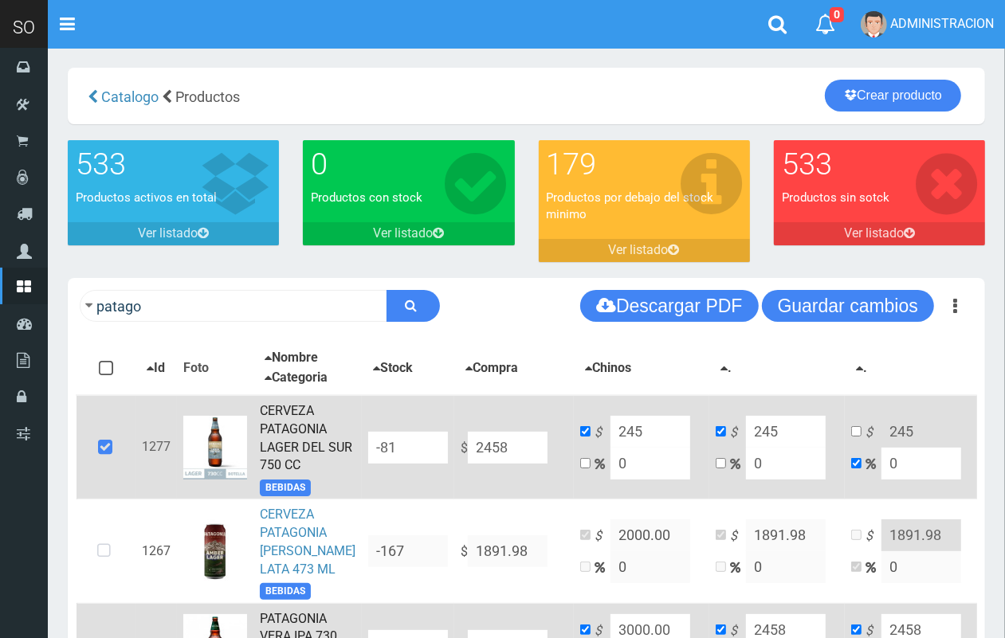
type input "2458"
type input "2458.00"
drag, startPoint x: 599, startPoint y: 470, endPoint x: 576, endPoint y: 469, distance: 23.2
click at [579, 471] on td "$ 2458 0" at bounding box center [641, 447] width 135 height 104
type input "2"
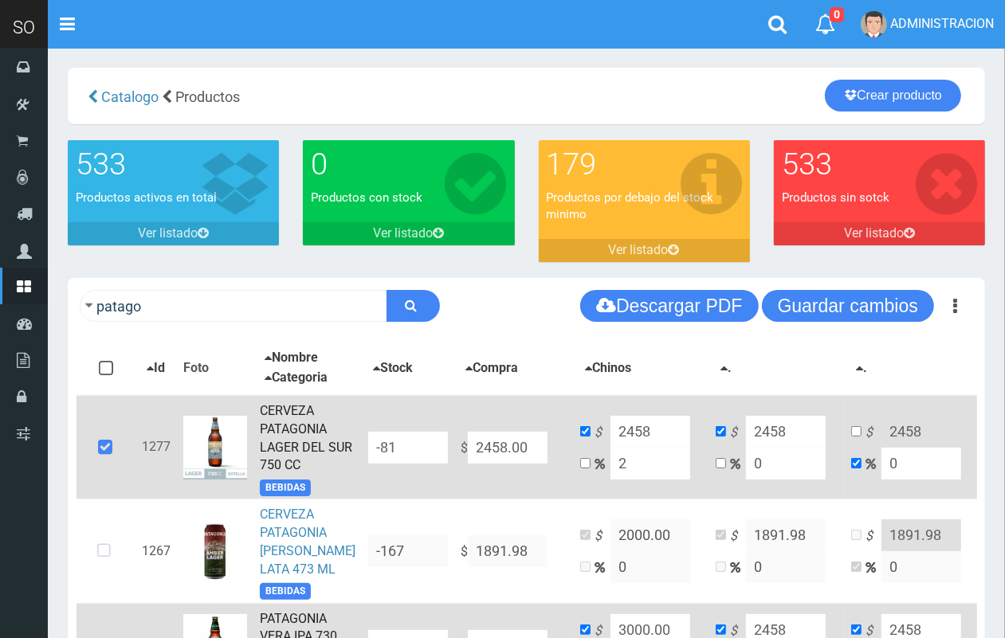
type input "2507.16"
type input "20"
type input "2949.6"
type input "20"
drag, startPoint x: 648, startPoint y: 433, endPoint x: 576, endPoint y: 433, distance: 71.7
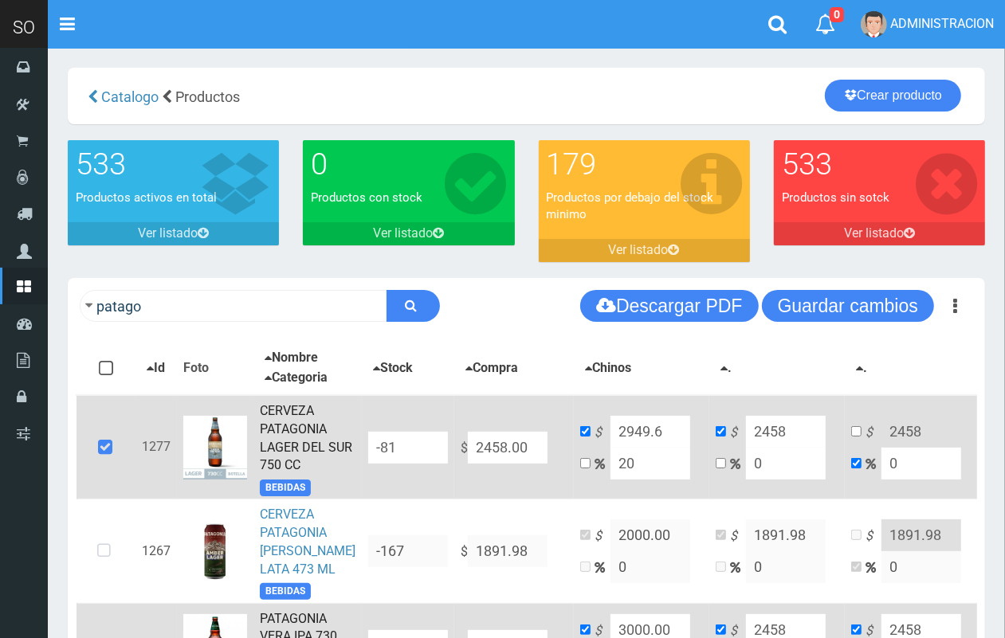
click at [576, 433] on td "$ 2949.6 20" at bounding box center [641, 447] width 135 height 104
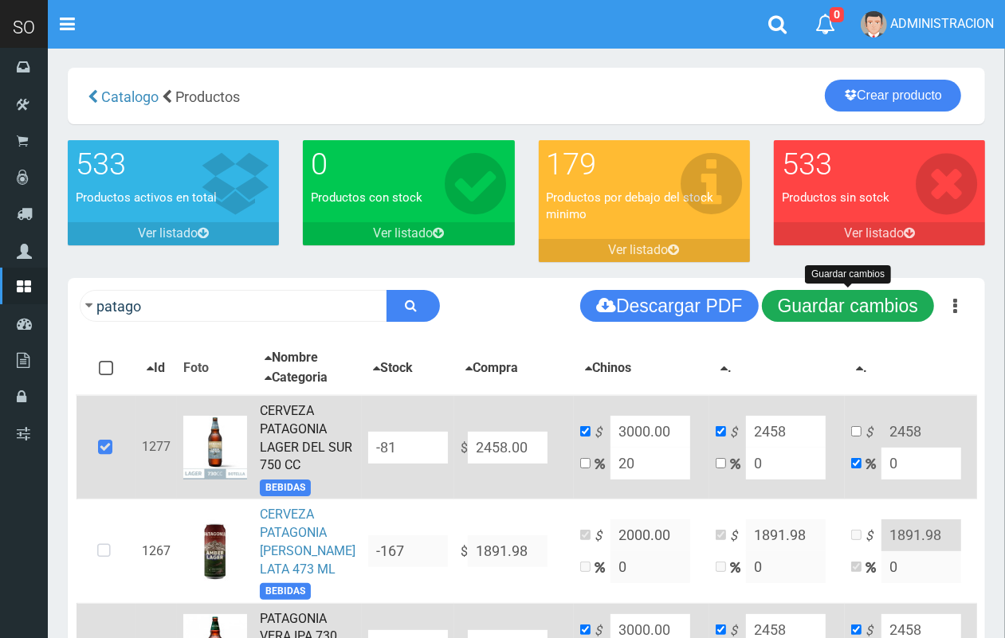
type input "3000.00"
click at [857, 312] on button "Guardar cambios" at bounding box center [848, 306] width 172 height 32
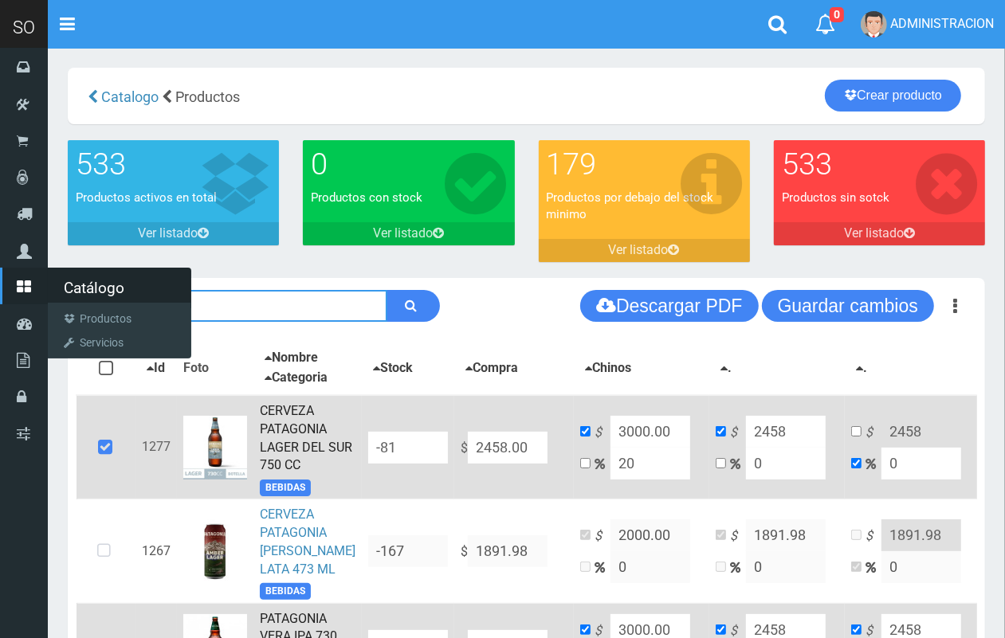
drag, startPoint x: 100, startPoint y: 303, endPoint x: 24, endPoint y: 307, distance: 75.8
click at [24, 307] on div "SO Toggle navigation 0 0" at bounding box center [502, 633] width 1005 height 1267
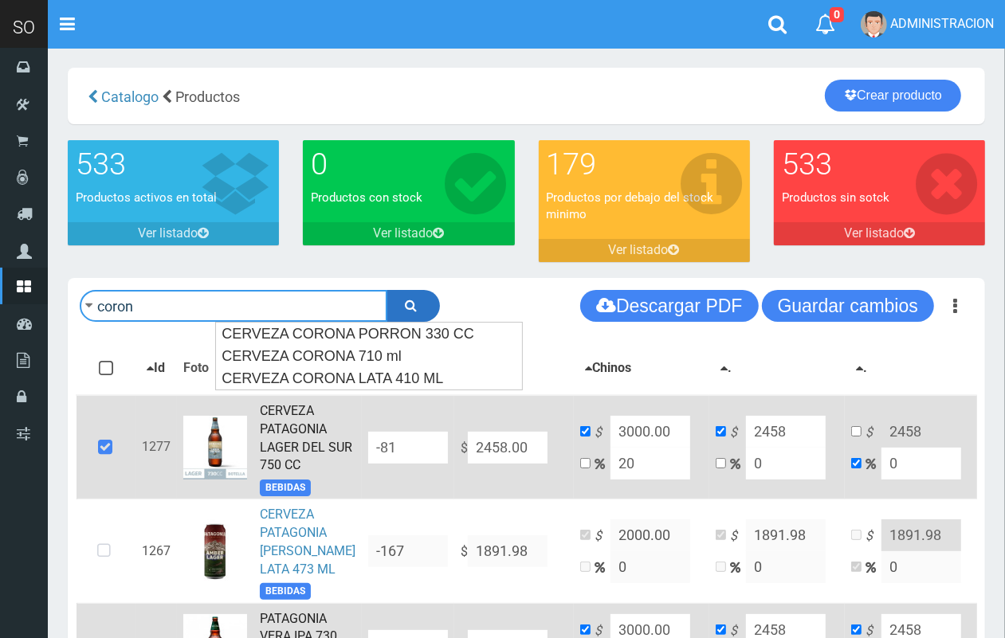
type input "coron"
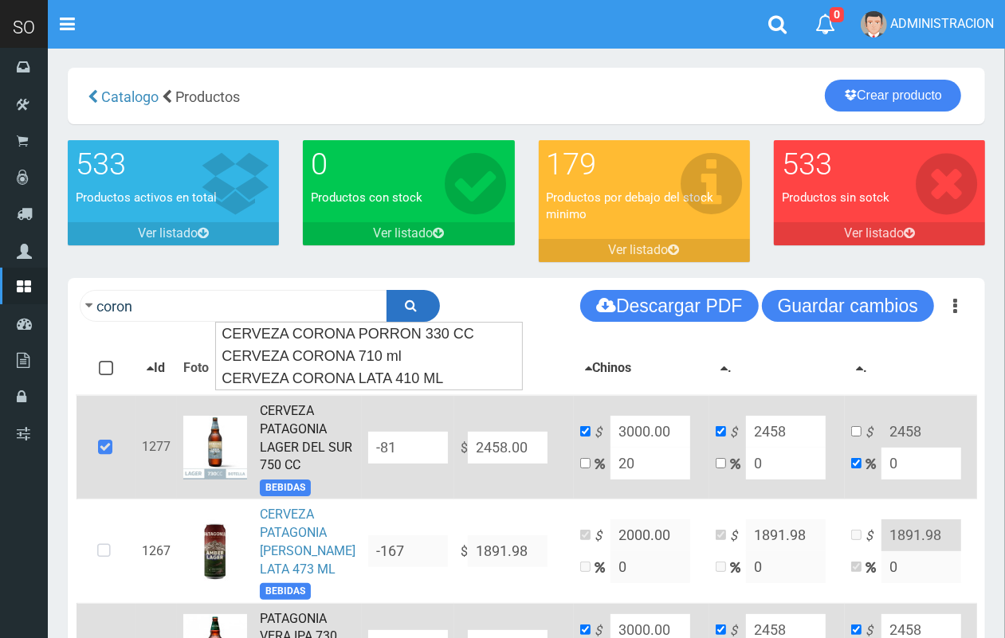
click at [424, 297] on button "submit" at bounding box center [413, 306] width 53 height 32
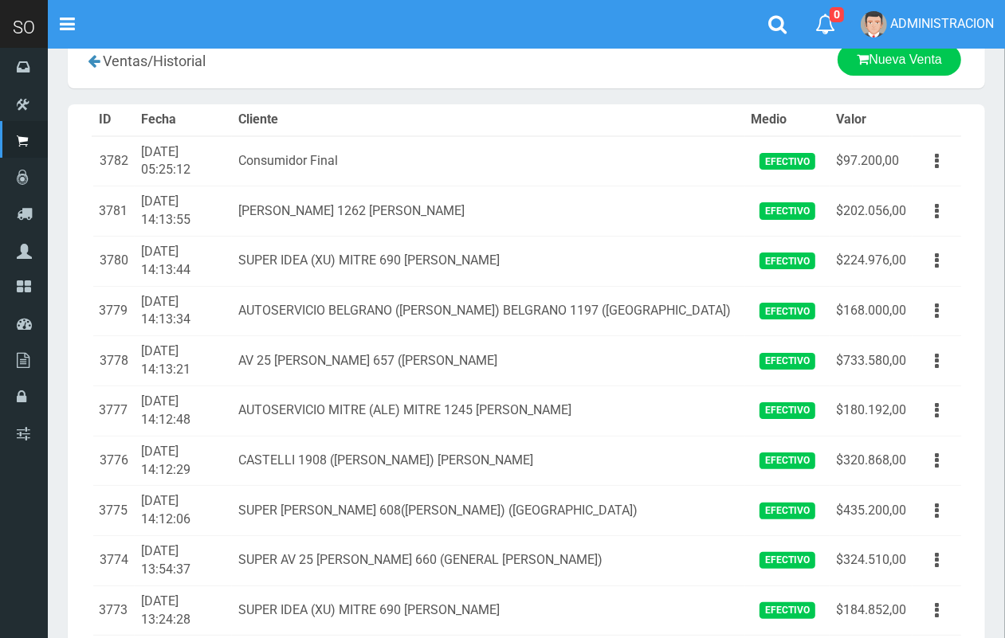
scroll to position [64, 0]
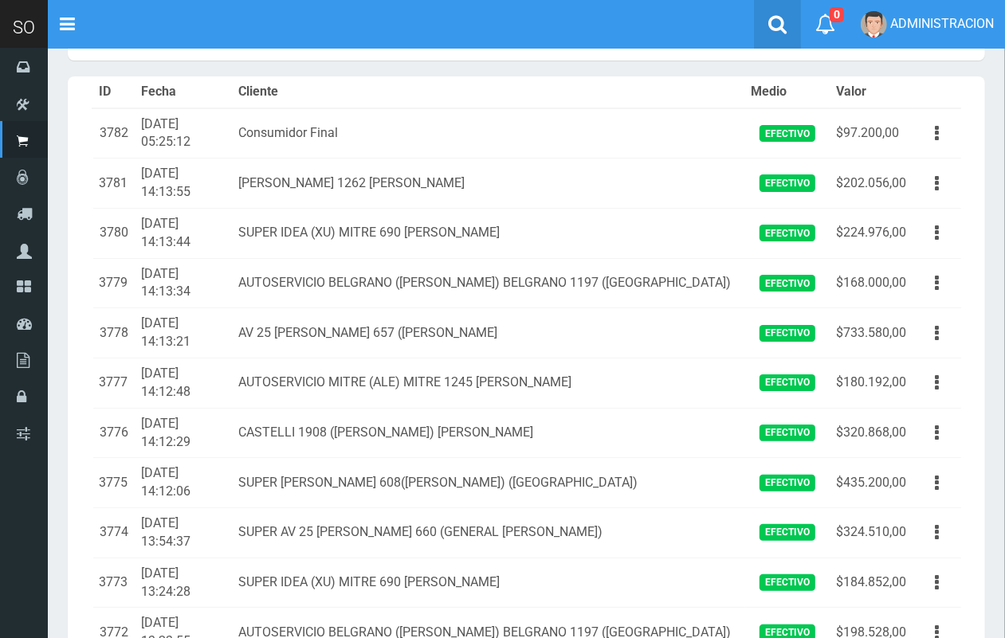
click at [770, 29] on icon at bounding box center [777, 24] width 18 height 20
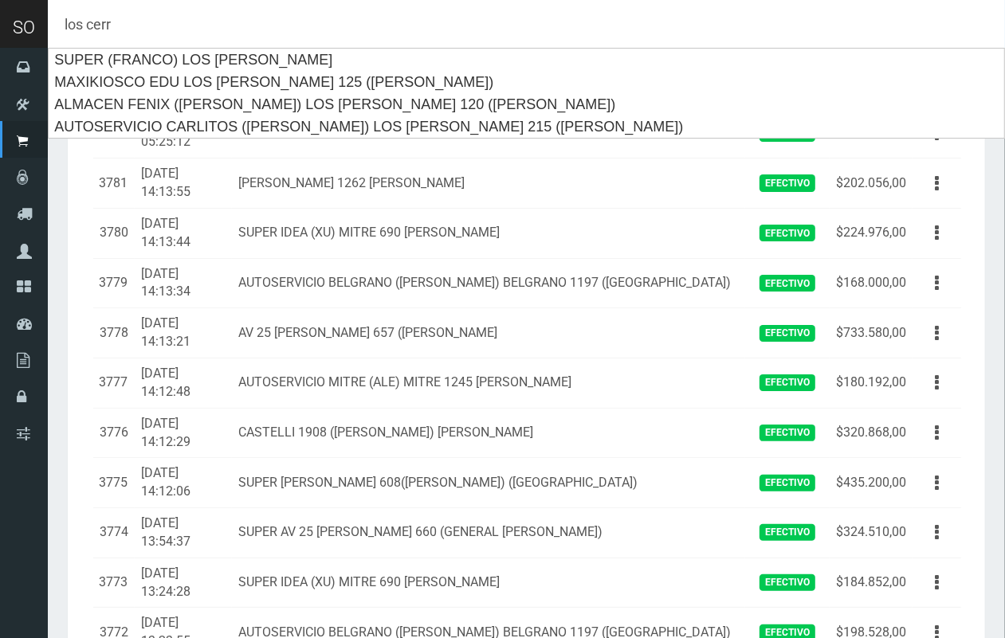
type input "los cerr"
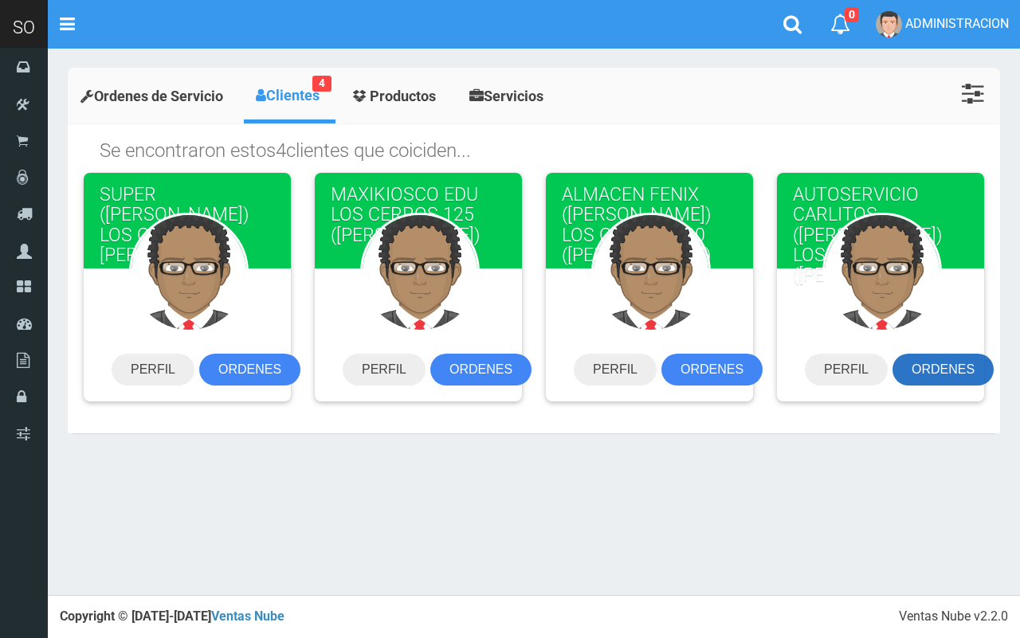
click at [948, 369] on link "ORDENES" at bounding box center [943, 370] width 101 height 32
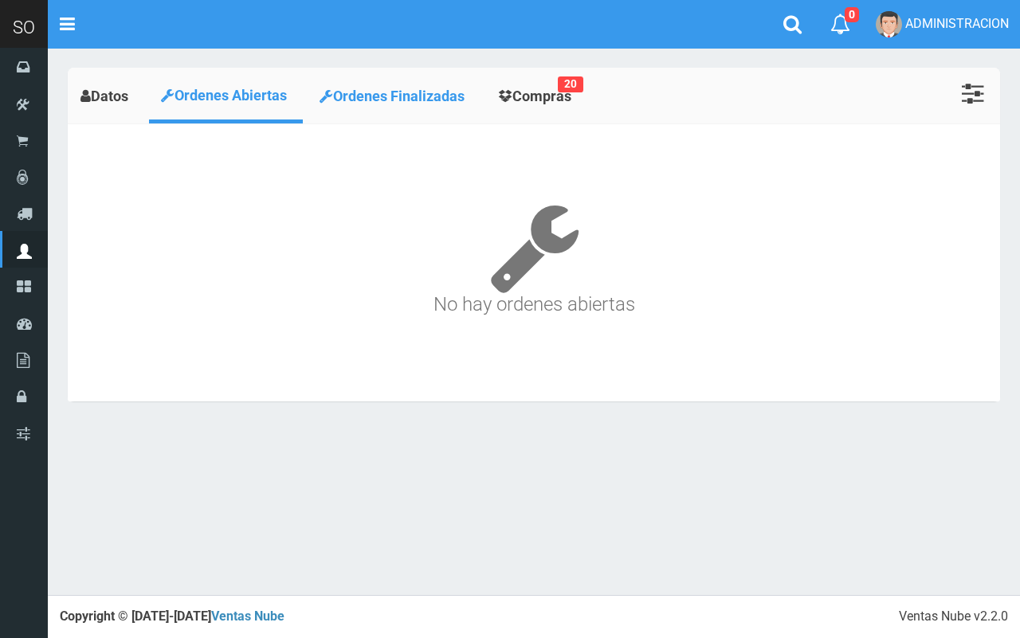
click at [379, 104] on link "Ordenes Finalizadas" at bounding box center [394, 96] width 175 height 49
click at [524, 84] on link "Compras 20" at bounding box center [536, 96] width 103 height 49
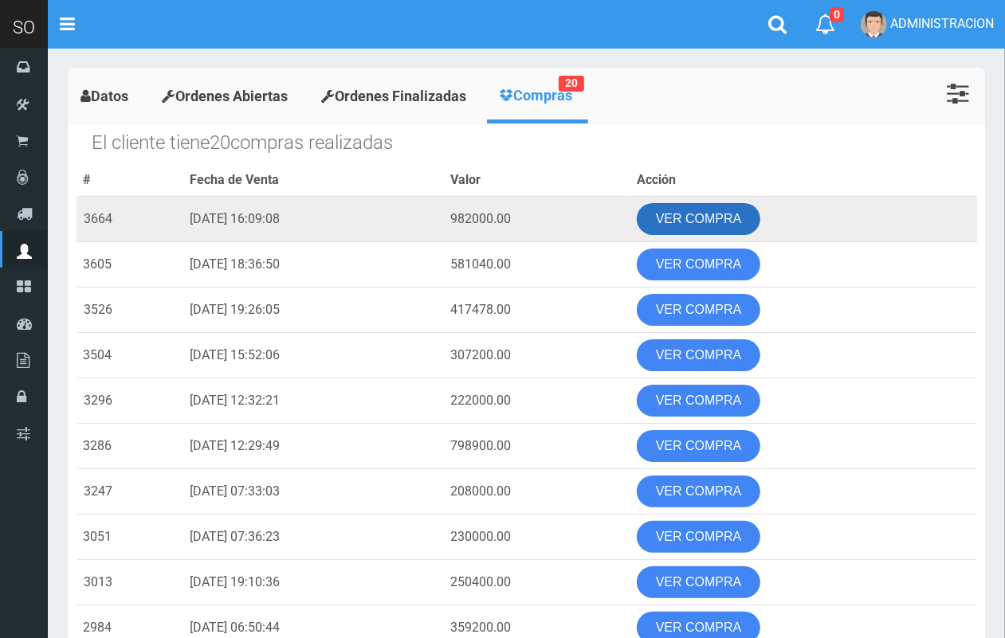
click at [741, 215] on link "VER COMPRA" at bounding box center [699, 219] width 124 height 32
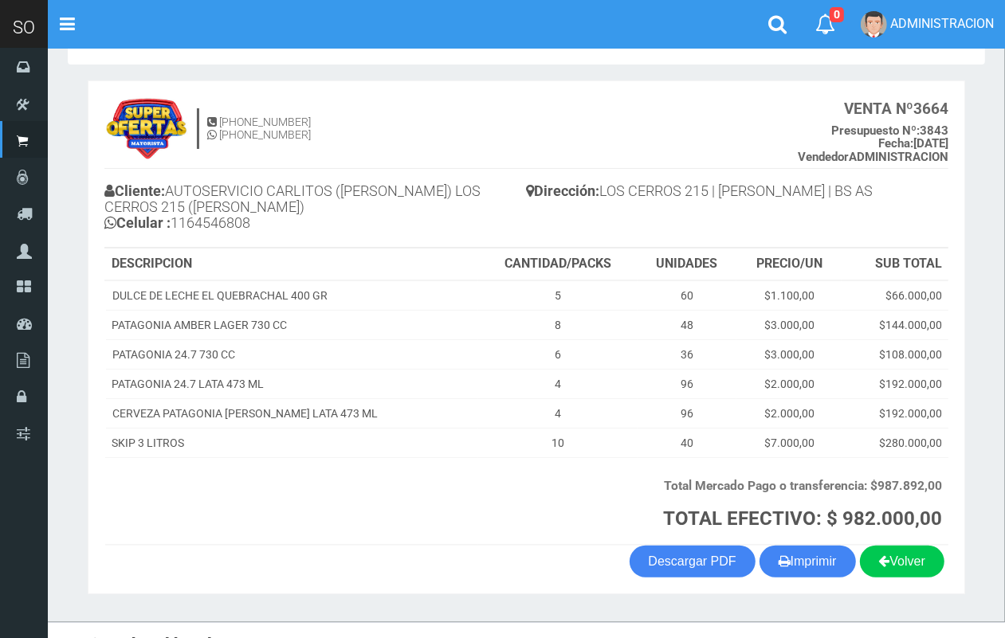
scroll to position [58, 0]
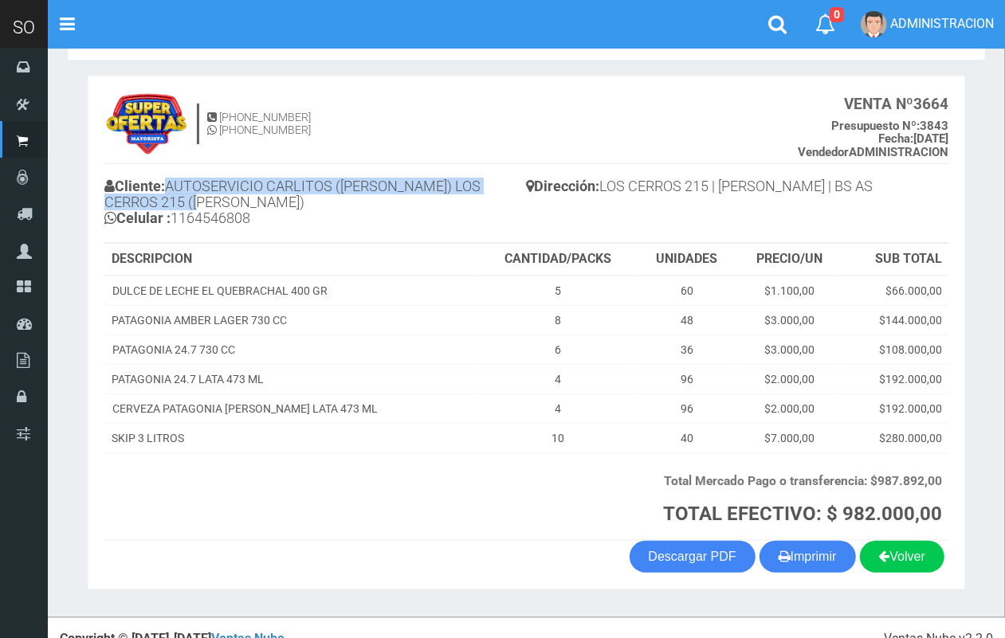
drag, startPoint x: 178, startPoint y: 199, endPoint x: 171, endPoint y: 182, distance: 18.7
click at [171, 182] on h4 "Cliente: AUTOSERVICIO CARLITOS (CARLOS) LOS CERROS 215 (ESCOBAR) Celular : 1164…" at bounding box center [315, 204] width 422 height 59
copy h4 "AUTOSERVICIO CARLITOS (CARLOS) LOS CERROS 215 (ESCOBAR)"
click at [717, 551] on link "Descargar PDF" at bounding box center [693, 557] width 126 height 32
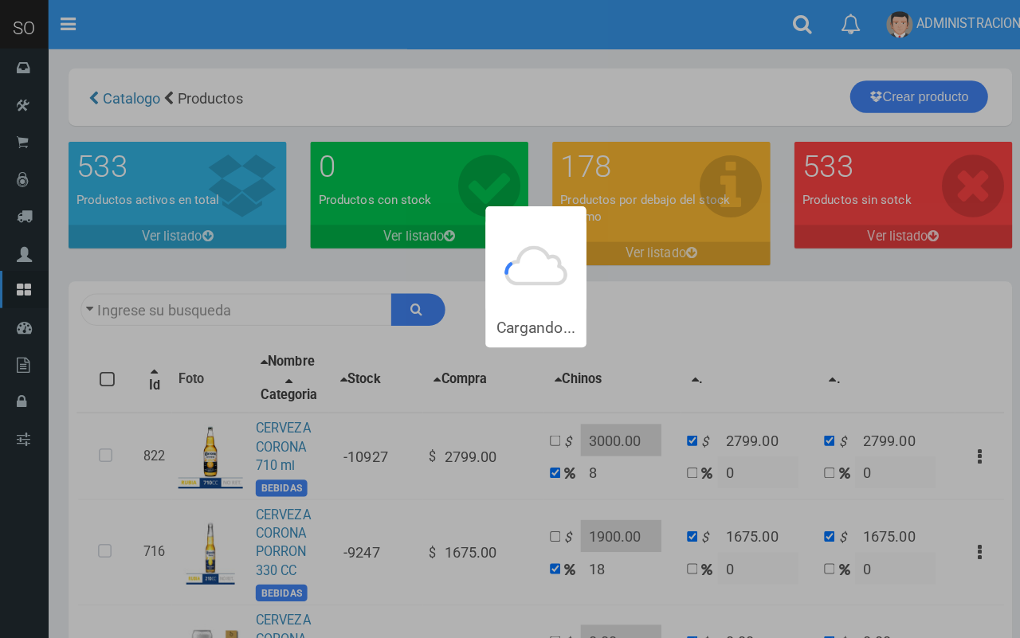
type input "coron"
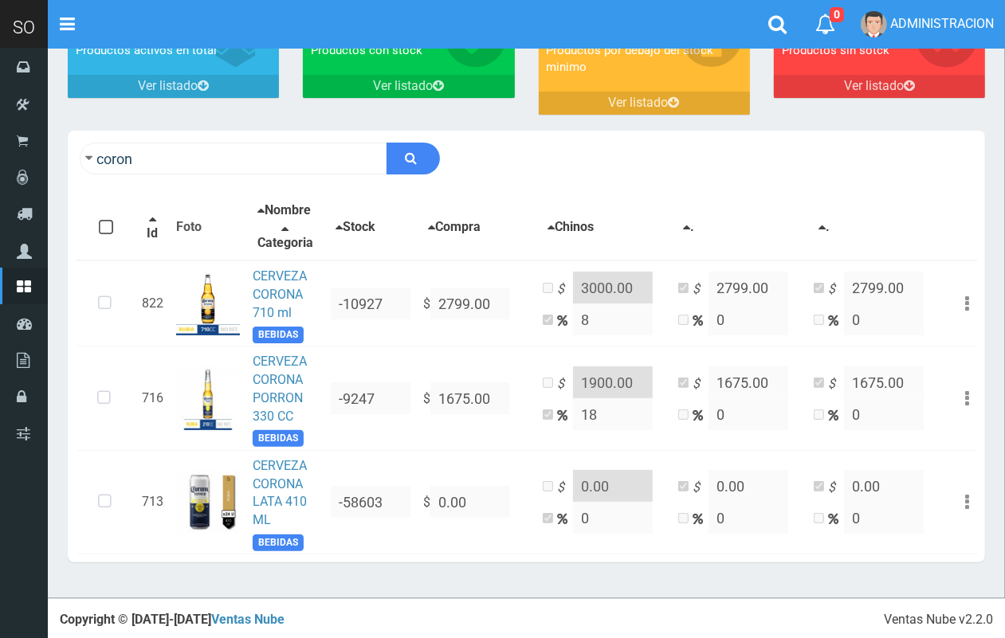
scroll to position [163, 0]
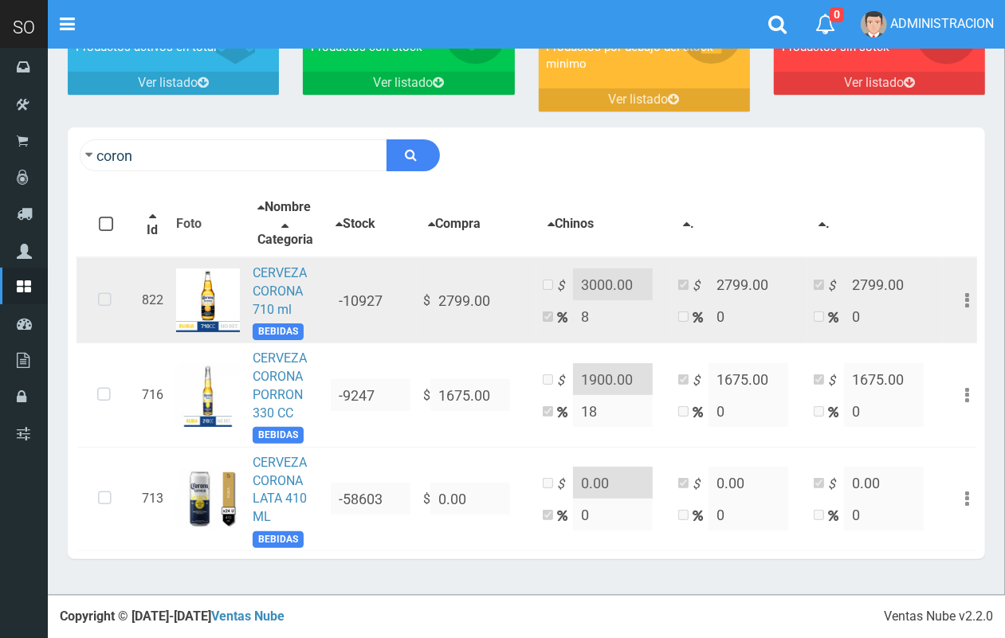
click at [101, 308] on icon at bounding box center [105, 300] width 42 height 53
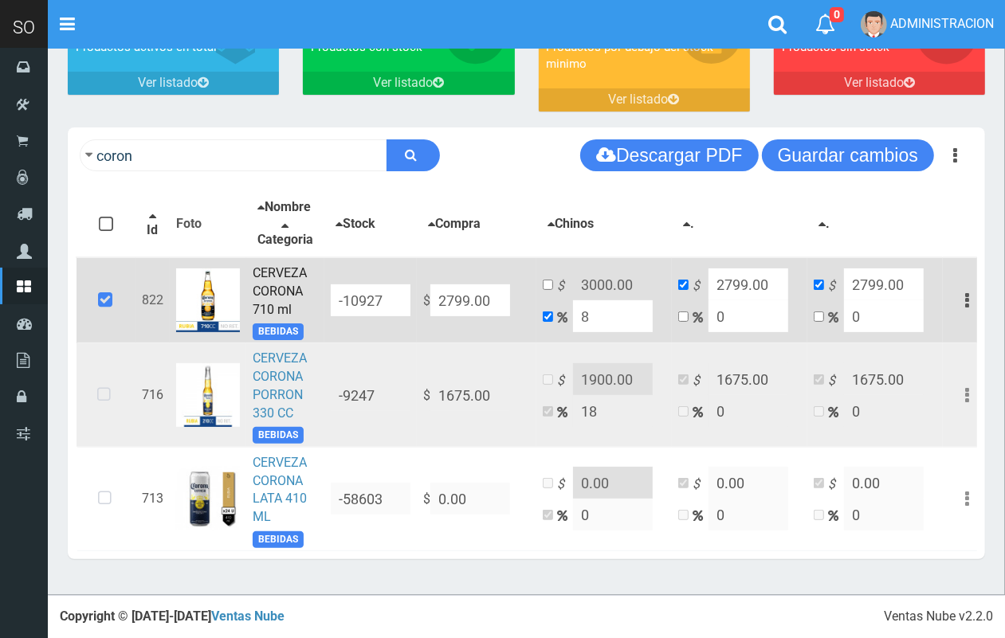
click at [102, 412] on icon at bounding box center [104, 395] width 42 height 53
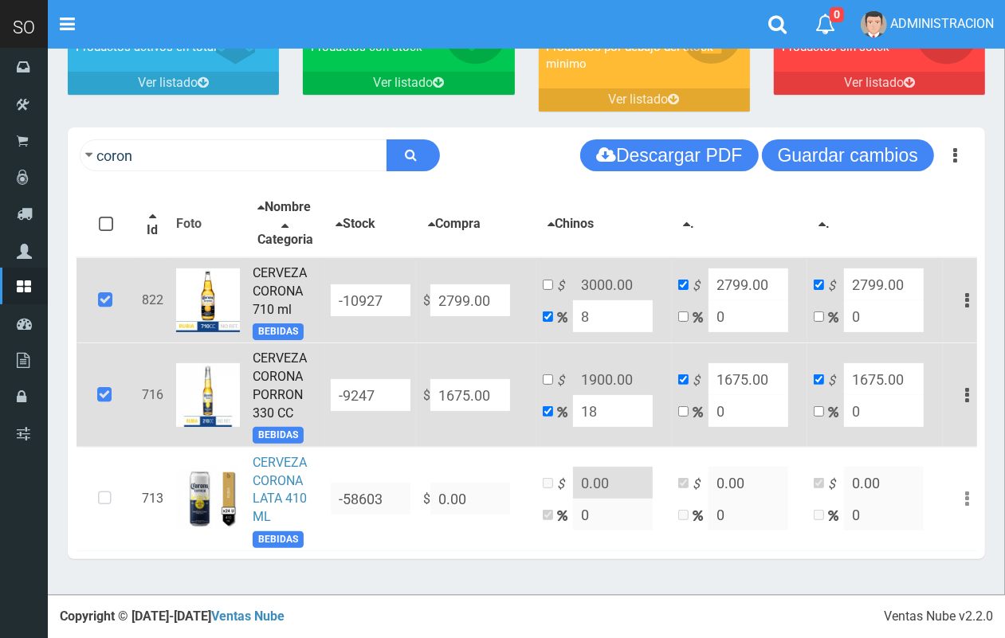
drag, startPoint x: 502, startPoint y: 307, endPoint x: 385, endPoint y: 312, distance: 117.3
click at [385, 312] on tr "822 CERVEZA CORONA 710 ml BEBIDAS -10927 $ 2799.00 $ 3000.00 8 $ 2799.00 0 $ 27…" at bounding box center [534, 300] width 915 height 86
type input "NaN"
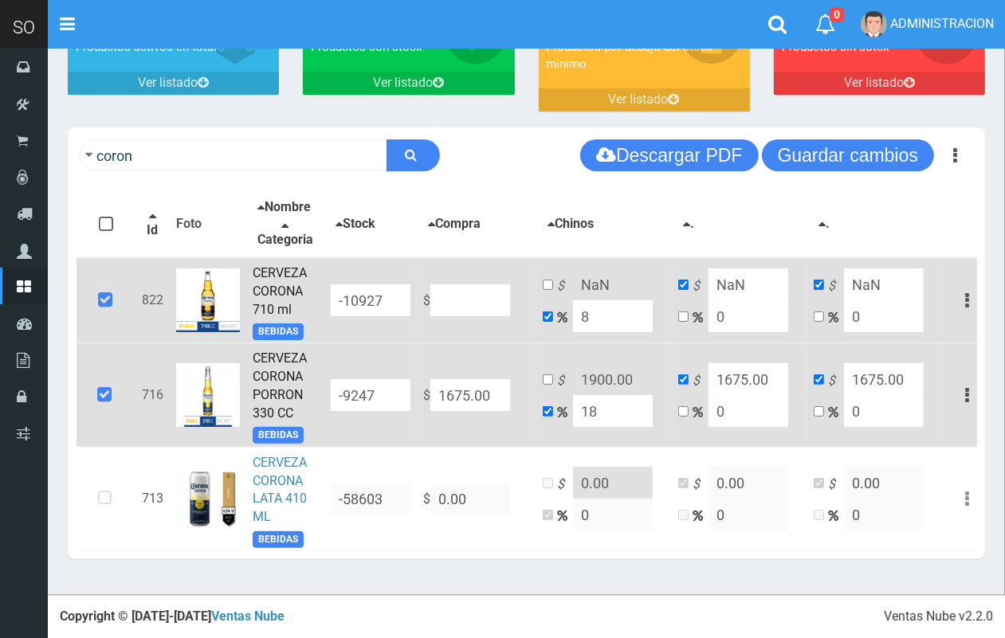
drag, startPoint x: 503, startPoint y: 391, endPoint x: 388, endPoint y: 385, distance: 114.9
click at [389, 387] on tr "716 CERVEZA CORONA PORRON 330 CC BEBIDAS -9247 $ 1675.00 $ 1900.00 18 $ 1675.00…" at bounding box center [534, 396] width 915 height 104
type input "1"
type input "1.18"
type input "1"
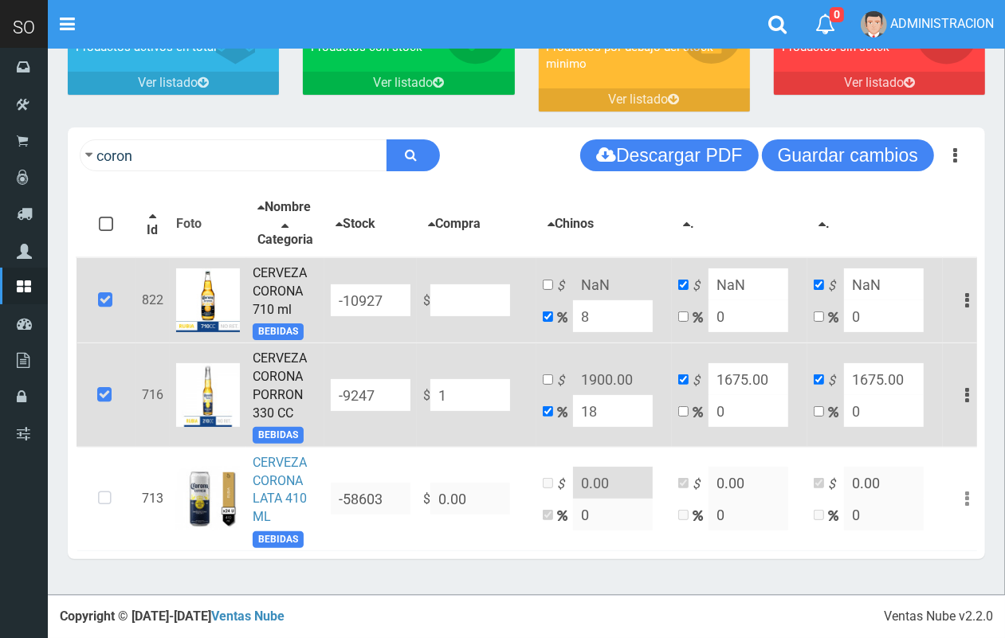
type input "1"
type input "18"
type input "21.240000000000002"
type input "18"
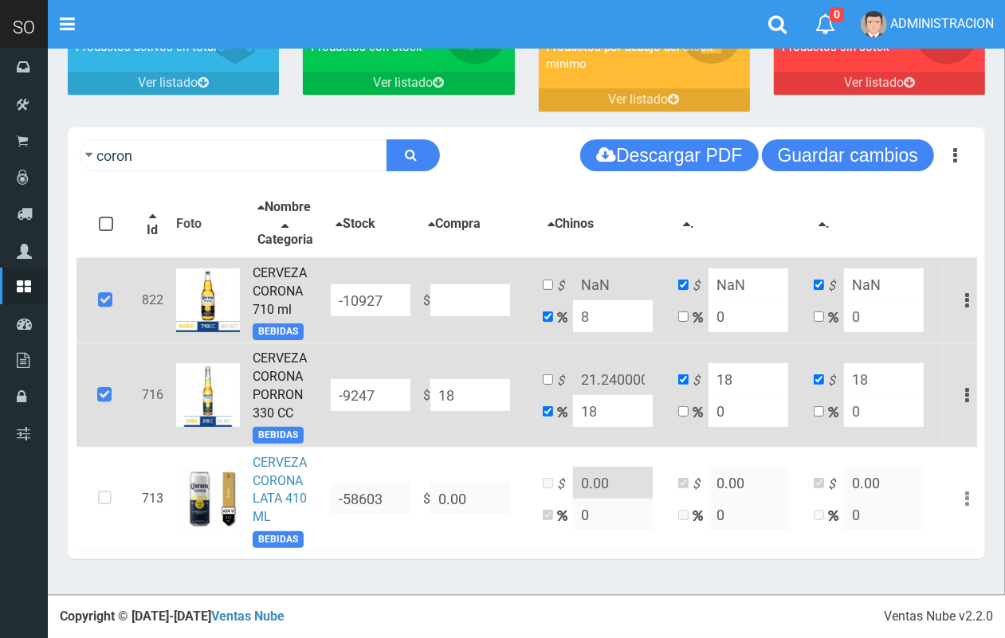
type input "183"
type input "215.94"
type input "183"
type input "1830"
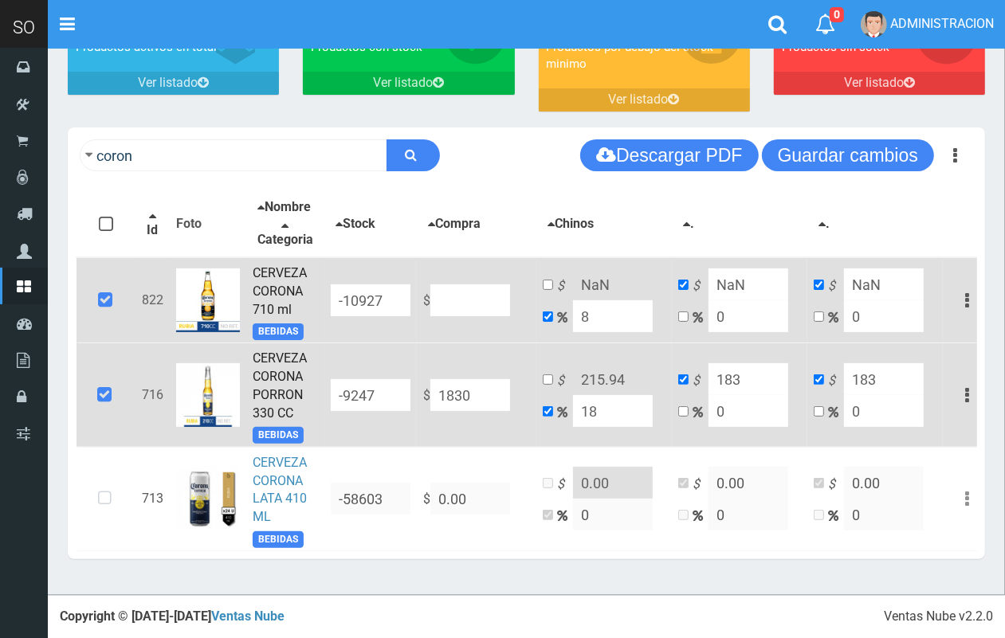
type input "2159.4"
type input "1830"
drag, startPoint x: 600, startPoint y: 407, endPoint x: 582, endPoint y: 407, distance: 18.3
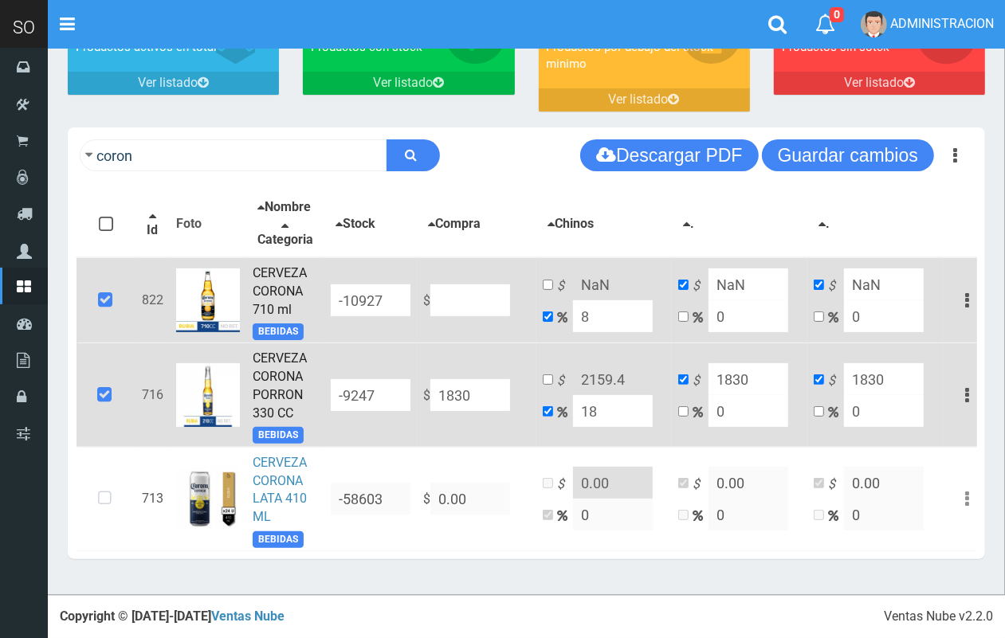
click at [582, 407] on input "18" at bounding box center [613, 411] width 80 height 32
type input "2"
type input "1866.6"
type input "20"
type input "2196"
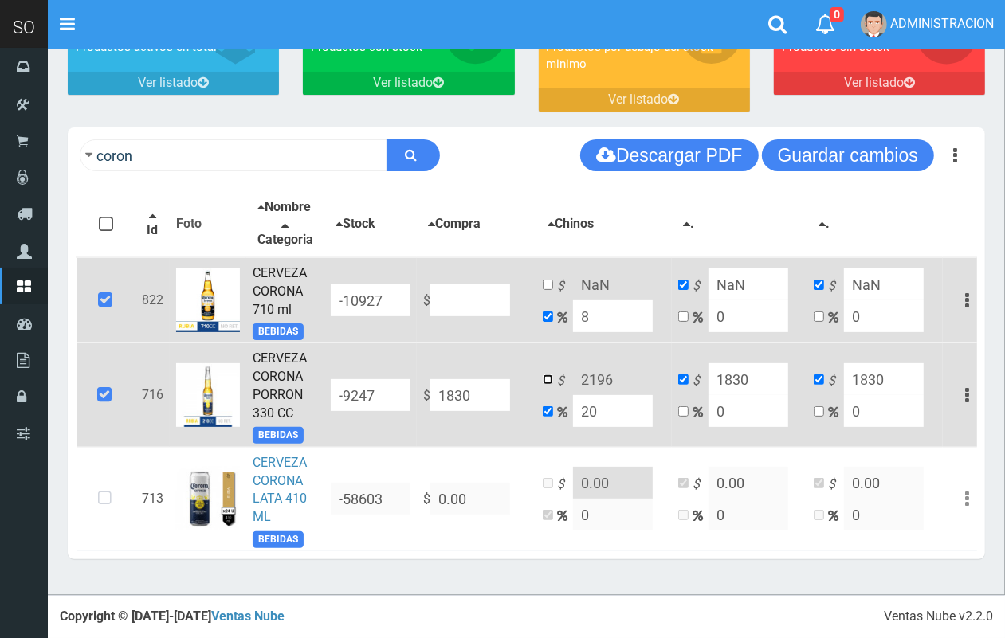
drag, startPoint x: 546, startPoint y: 379, endPoint x: 631, endPoint y: 383, distance: 85.4
click at [555, 379] on td "$ 2196 20" at bounding box center [603, 396] width 135 height 104
click at [622, 383] on input "2196" at bounding box center [613, 379] width 80 height 32
drag, startPoint x: 599, startPoint y: 407, endPoint x: 580, endPoint y: 400, distance: 20.4
click at [580, 401] on input "20" at bounding box center [613, 411] width 80 height 32
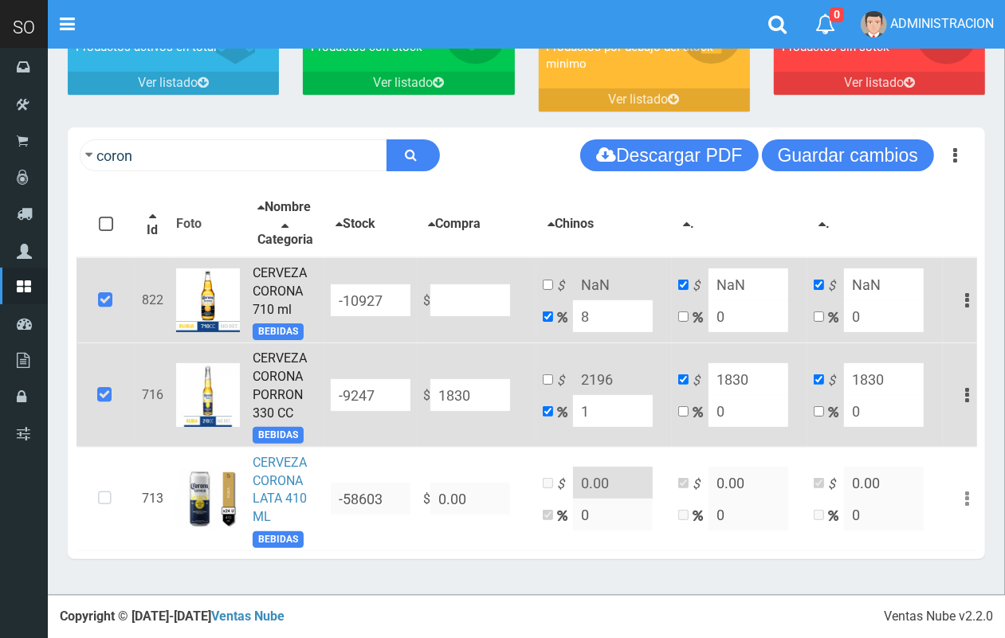
type input "18"
type input "2159.4"
drag, startPoint x: 610, startPoint y: 407, endPoint x: 590, endPoint y: 403, distance: 20.3
click at [590, 403] on input "18" at bounding box center [613, 411] width 80 height 32
type input "15"
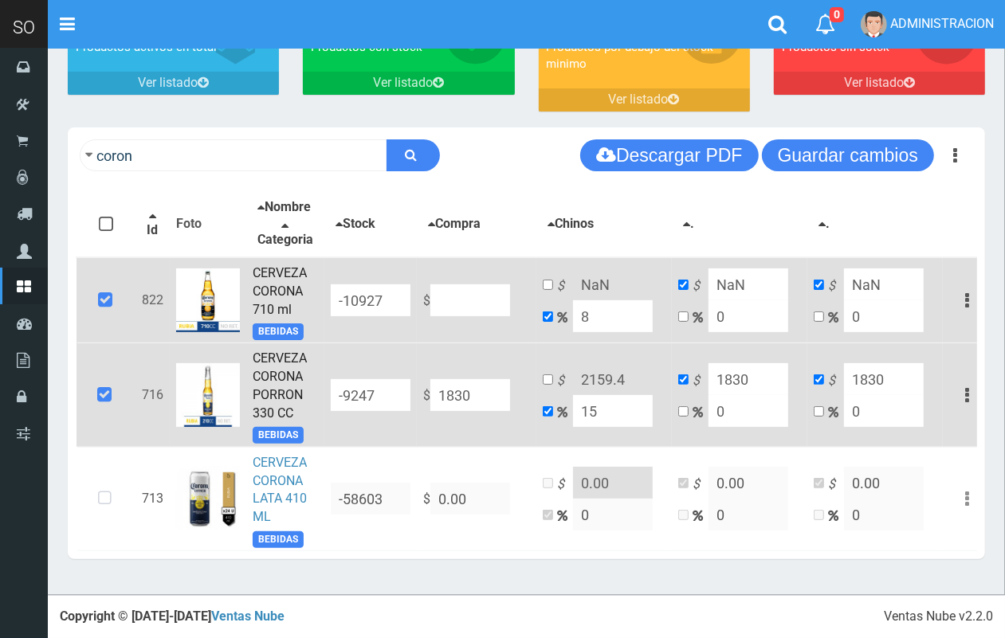
type input "2104.5"
type input "1"
type input "1848.3"
type input "14"
type input "2086.2"
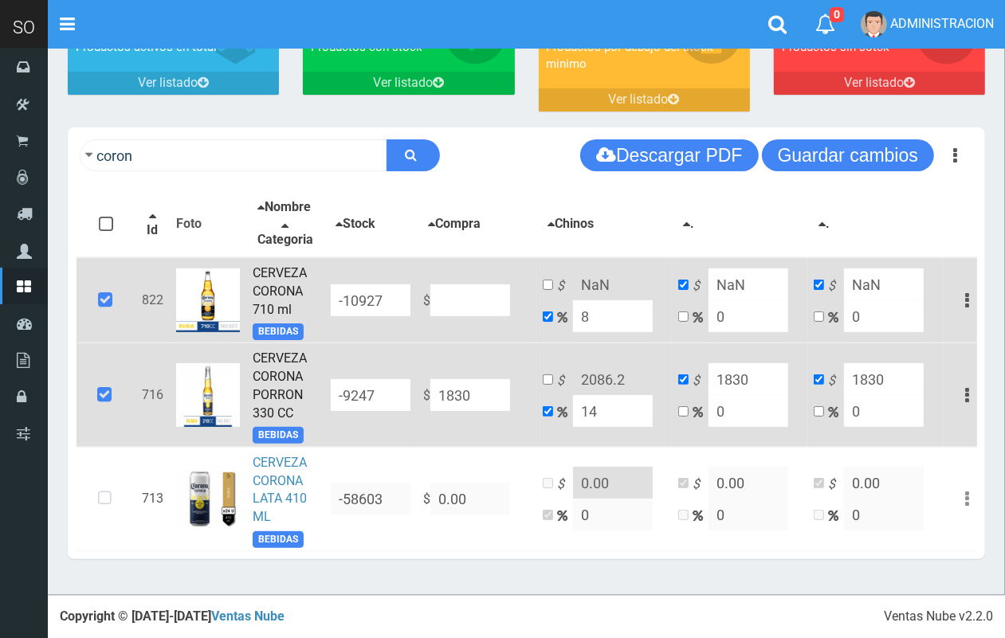
type input "14"
click at [551, 380] on input "checkbox" at bounding box center [548, 380] width 10 height 10
checkbox input "true"
drag, startPoint x: 622, startPoint y: 377, endPoint x: 599, endPoint y: 372, distance: 24.4
click at [599, 372] on input "2086.2" at bounding box center [613, 379] width 80 height 32
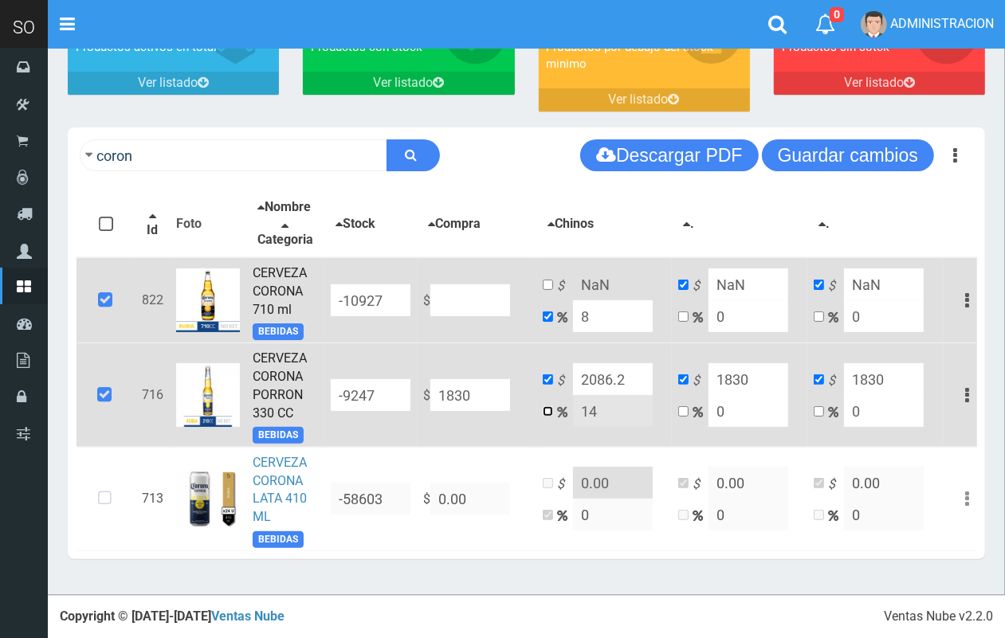
drag, startPoint x: 550, startPoint y: 409, endPoint x: 590, endPoint y: 410, distance: 39.9
click at [551, 408] on input "checkbox" at bounding box center [548, 411] width 10 height 10
checkbox input "true"
checkbox input "false"
click at [594, 410] on input "14" at bounding box center [613, 411] width 80 height 32
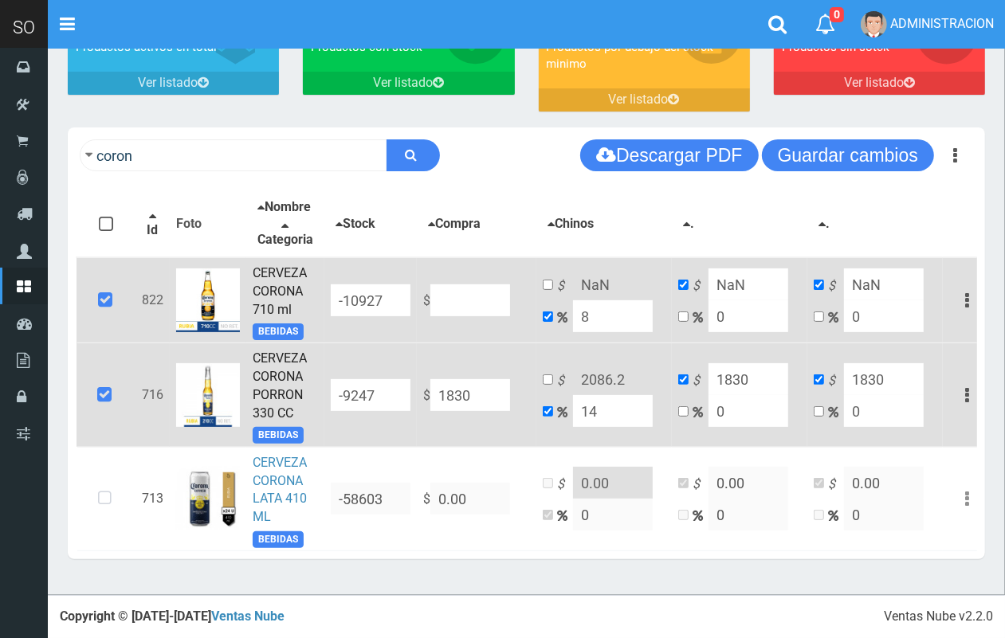
type input "12"
type input "2049.6"
type input "12"
drag, startPoint x: 550, startPoint y: 375, endPoint x: 606, endPoint y: 383, distance: 56.5
click at [550, 375] on input "checkbox" at bounding box center [548, 380] width 10 height 10
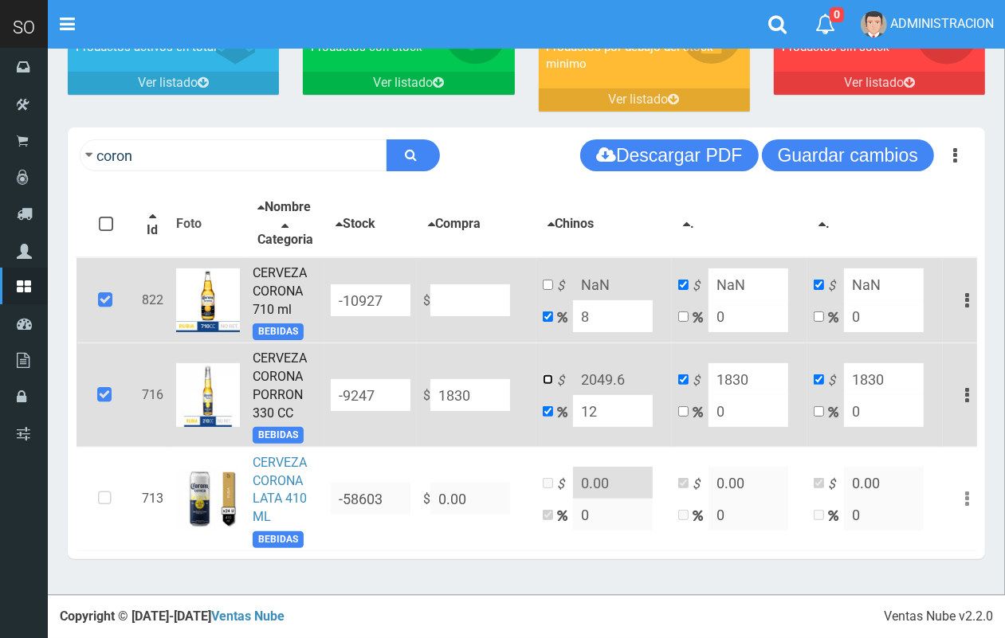
checkbox input "true"
checkbox input "false"
drag, startPoint x: 612, startPoint y: 380, endPoint x: 596, endPoint y: 377, distance: 16.3
click at [596, 377] on input "2049.6" at bounding box center [613, 379] width 80 height 32
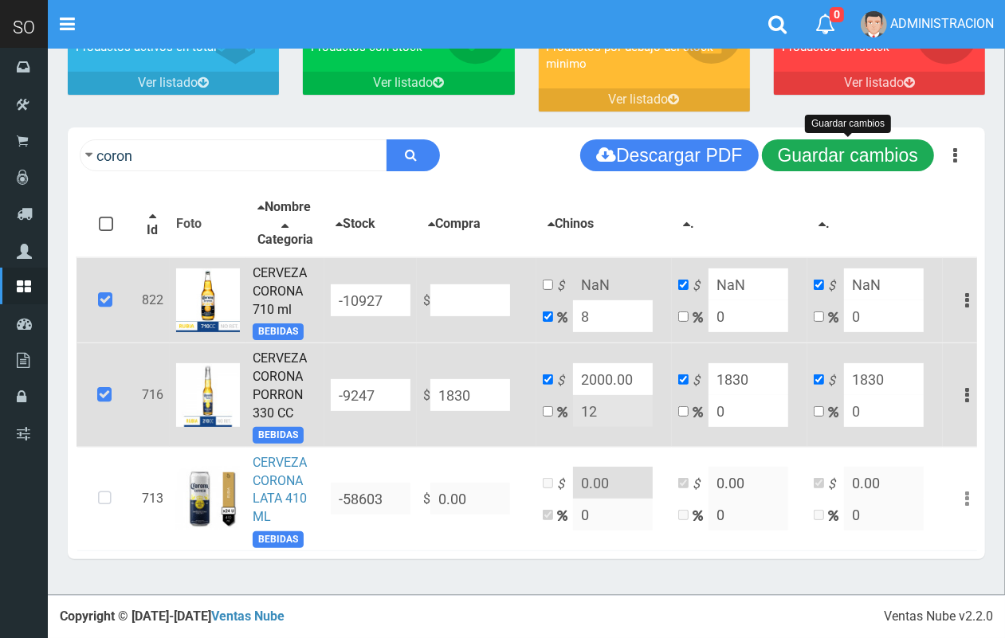
type input "2000.00"
click at [879, 144] on button "Guardar cambios" at bounding box center [848, 155] width 172 height 32
click at [870, 141] on button "Guardar cambios" at bounding box center [848, 155] width 172 height 32
